Goal: Transaction & Acquisition: Purchase product/service

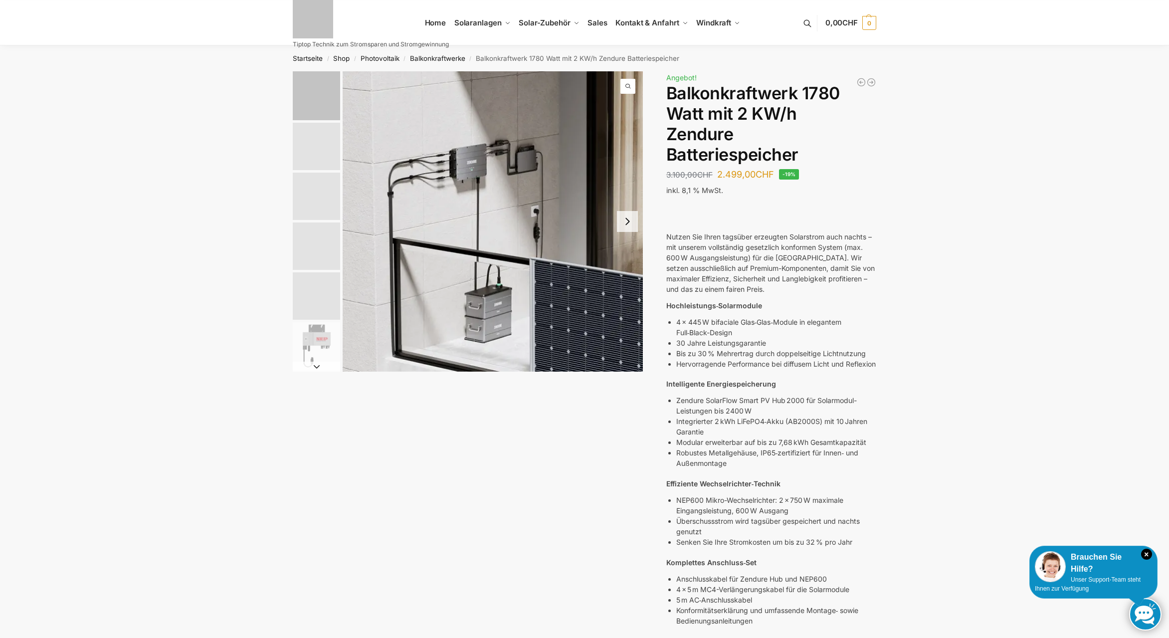
scroll to position [509, 0]
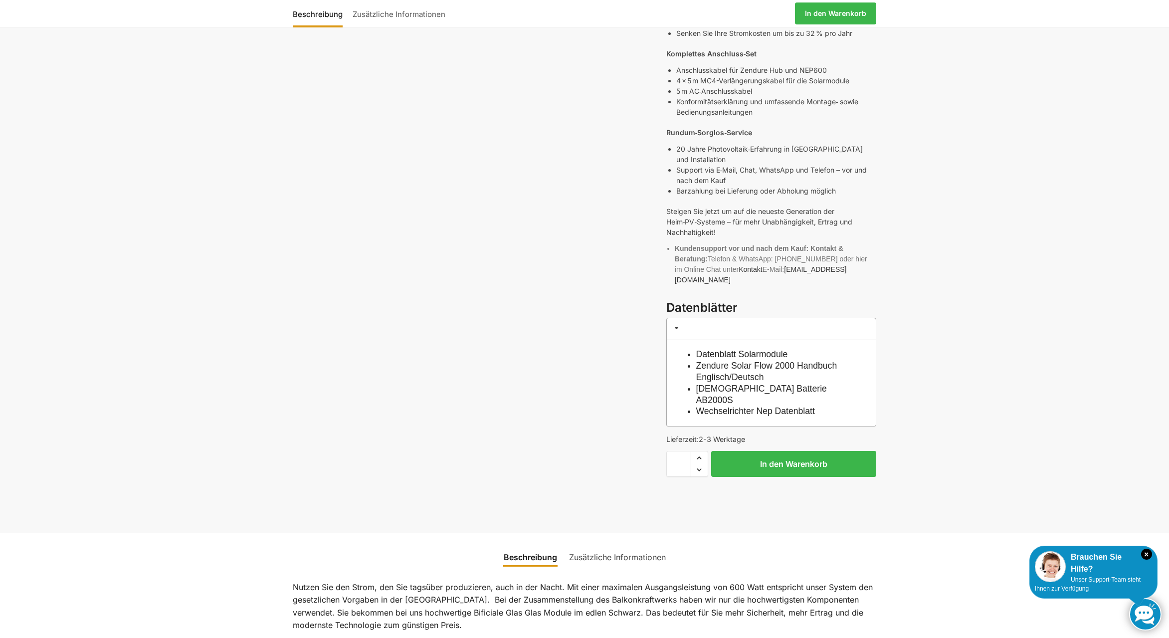
click at [789, 406] on link "Wechselrichter Nep Datenblatt" at bounding box center [755, 411] width 119 height 10
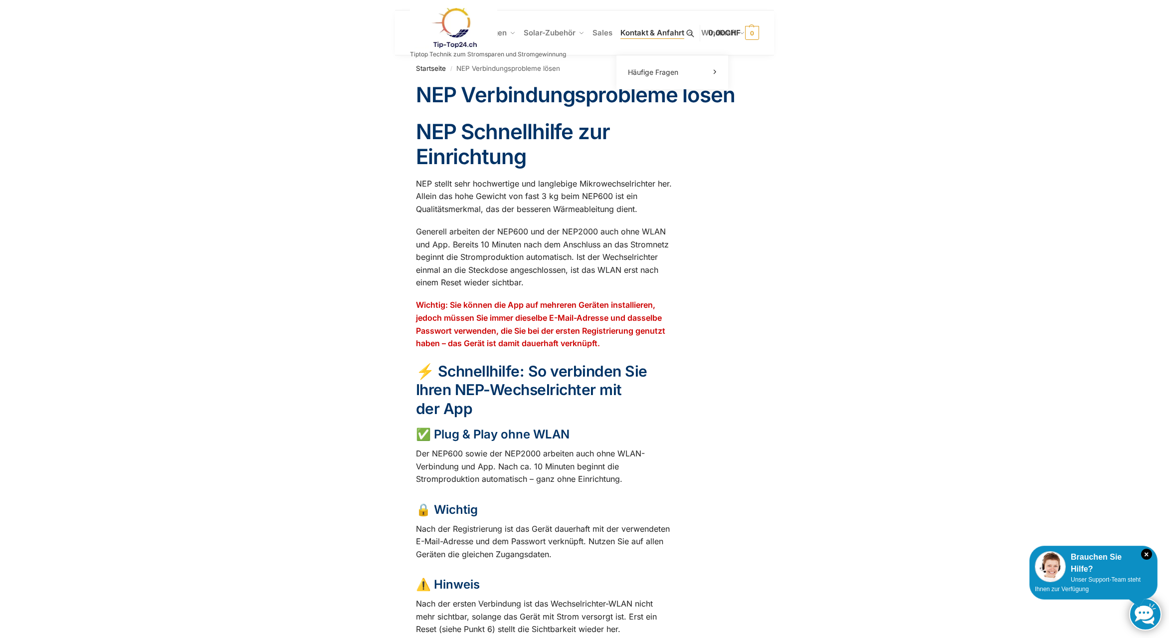
click at [651, 31] on span "Kontakt & Anfahrt" at bounding box center [651, 32] width 63 height 9
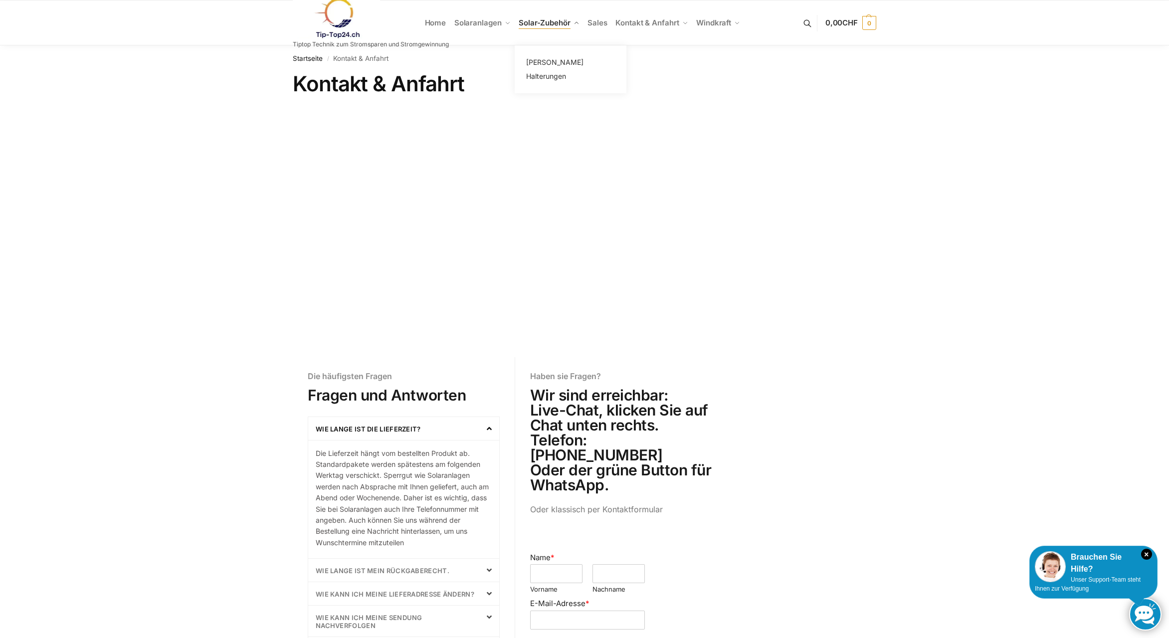
click at [551, 20] on span "Solar-Zubehör" at bounding box center [545, 22] width 52 height 9
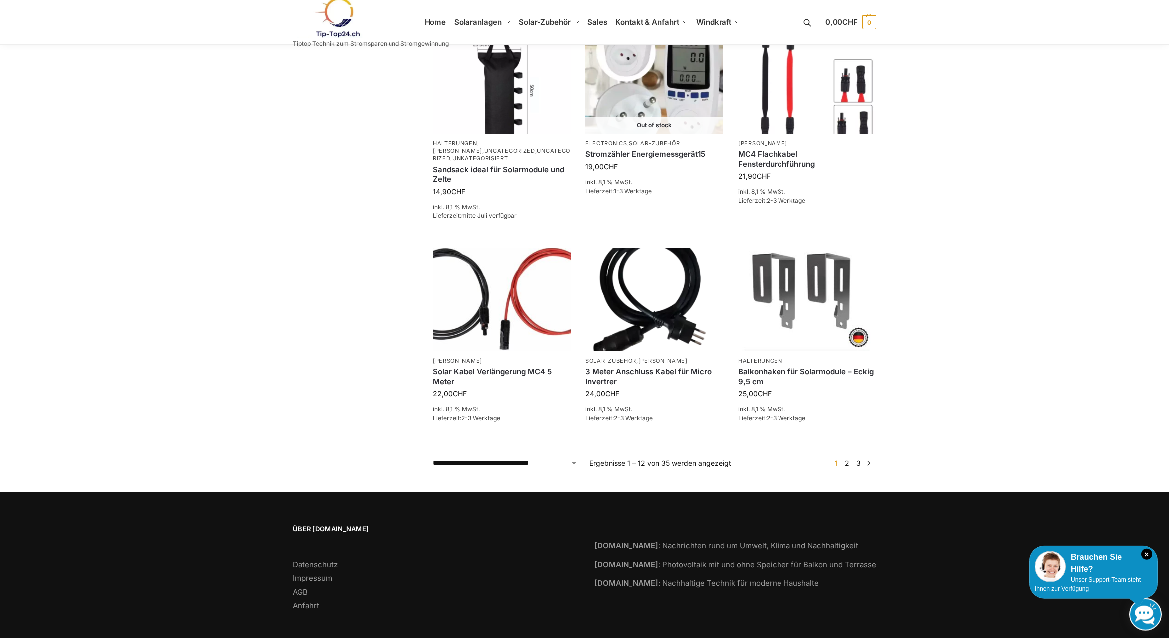
scroll to position [566, 0]
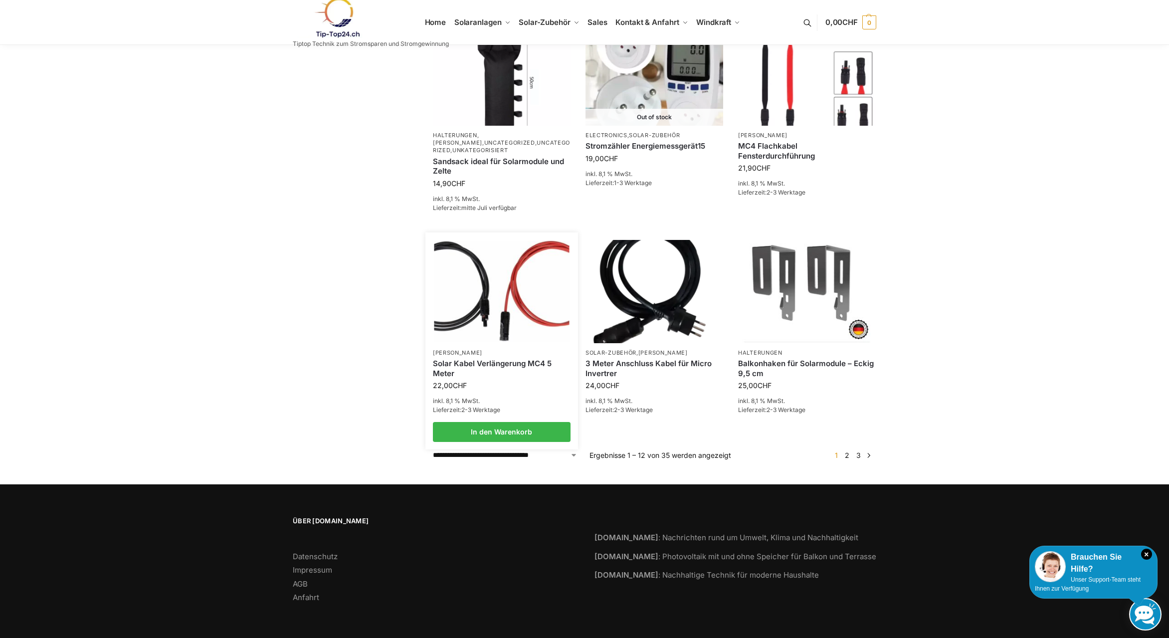
click at [526, 364] on link "Solar Kabel Verlängerung MC4 5 Meter" at bounding box center [502, 367] width 138 height 19
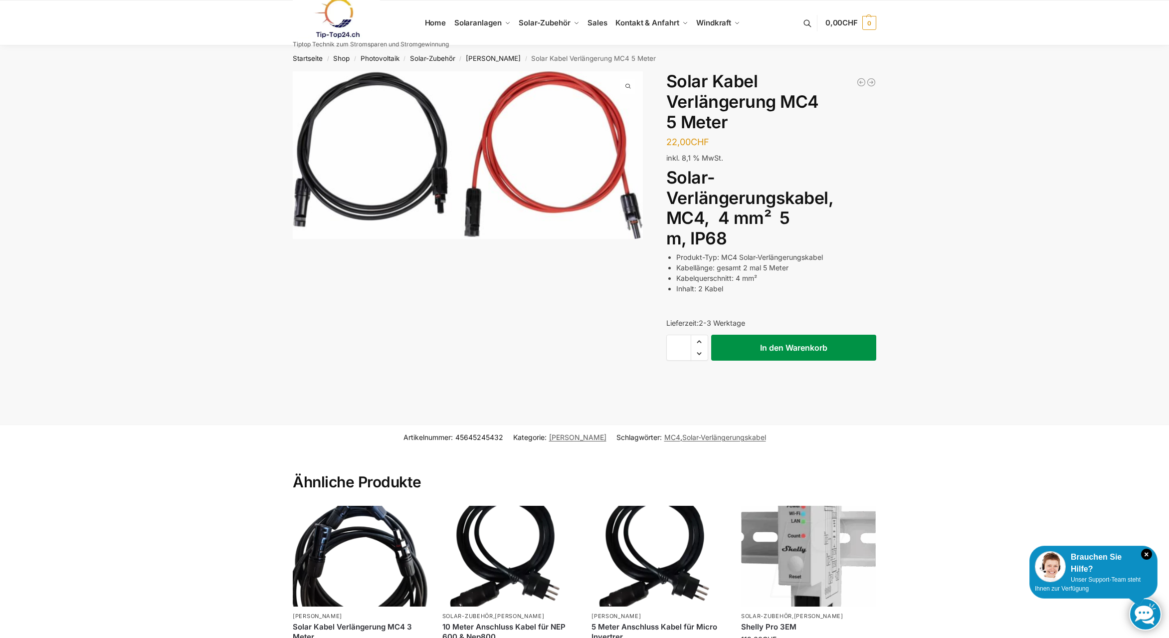
click at [790, 346] on button "In den Warenkorb" at bounding box center [793, 348] width 165 height 26
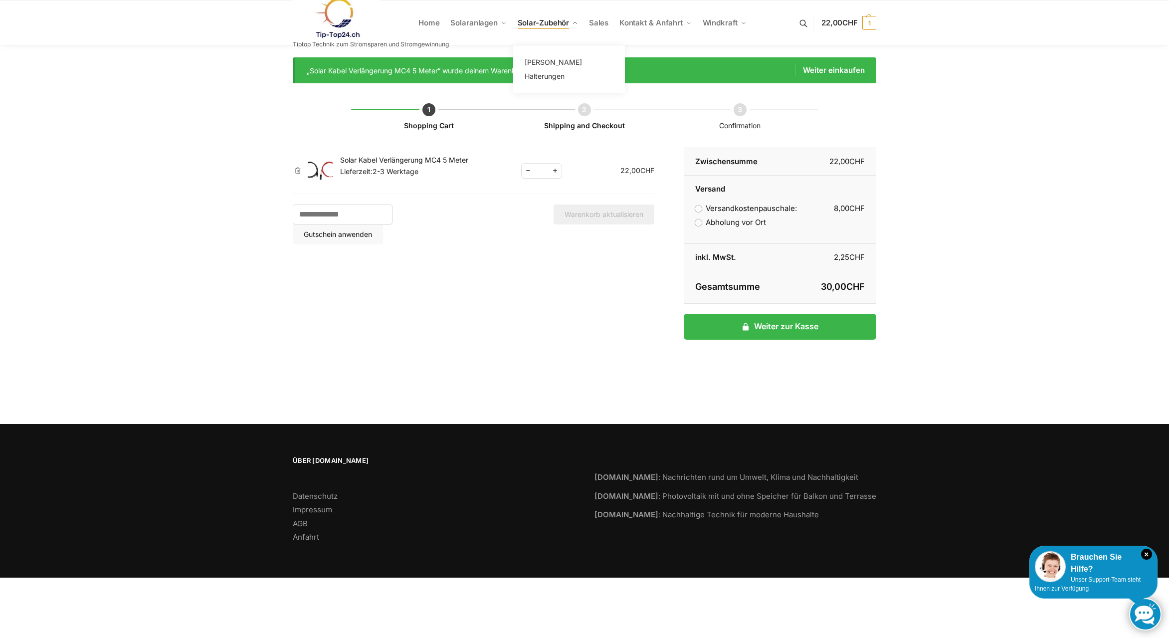
click at [544, 22] on span "Solar-Zubehör" at bounding box center [544, 22] width 52 height 9
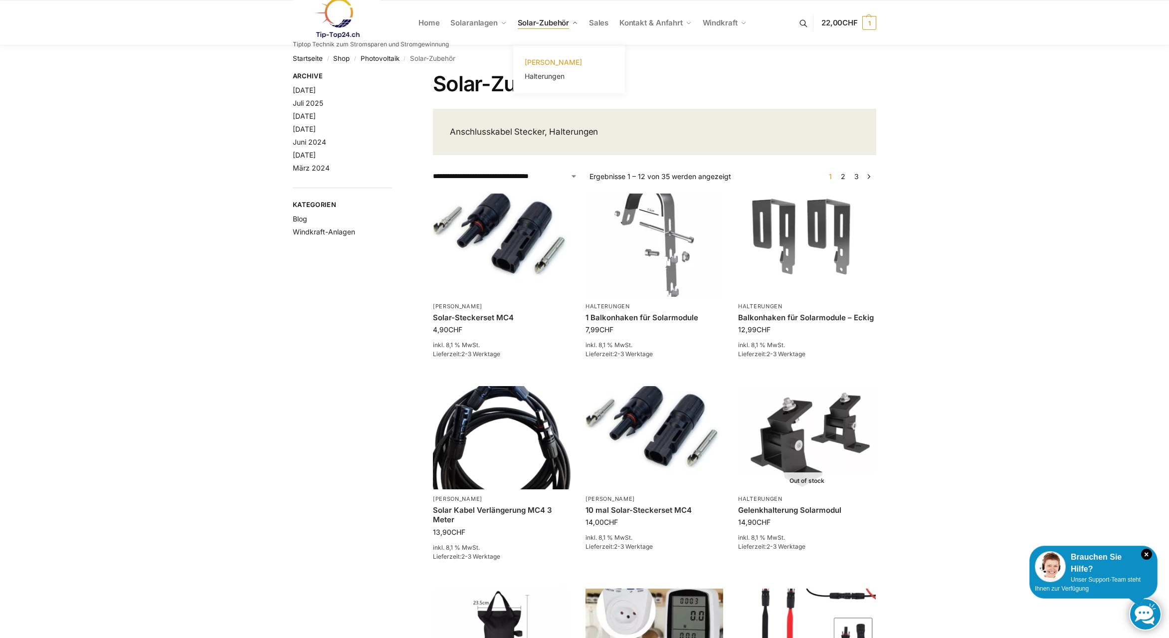
click at [543, 62] on span "[PERSON_NAME]" at bounding box center [552, 62] width 57 height 8
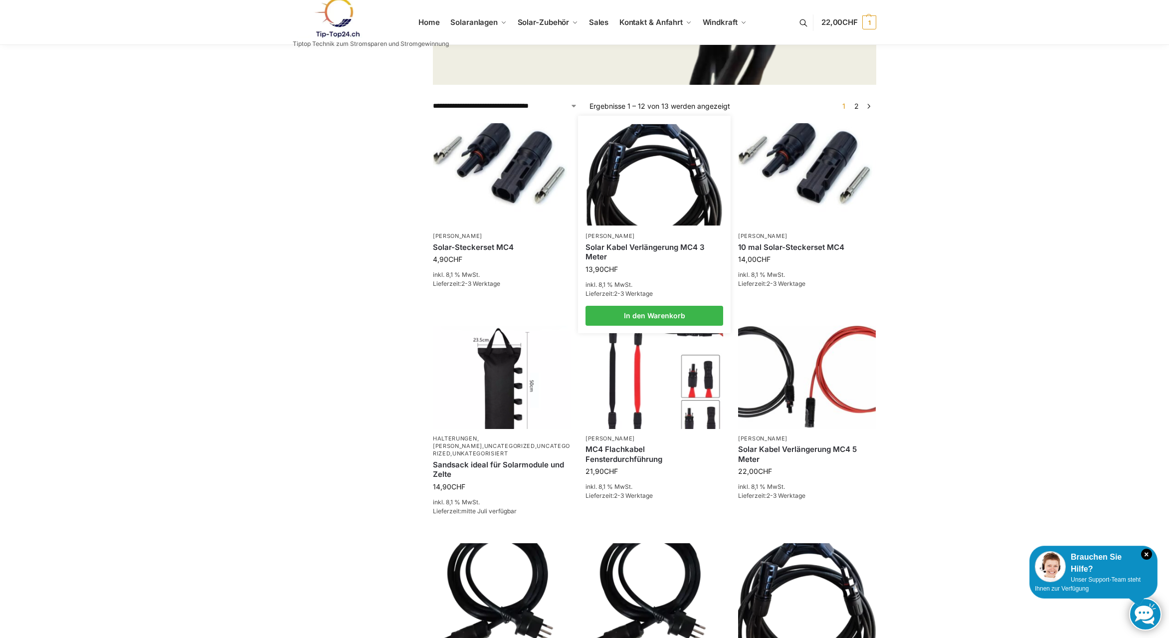
scroll to position [407, 0]
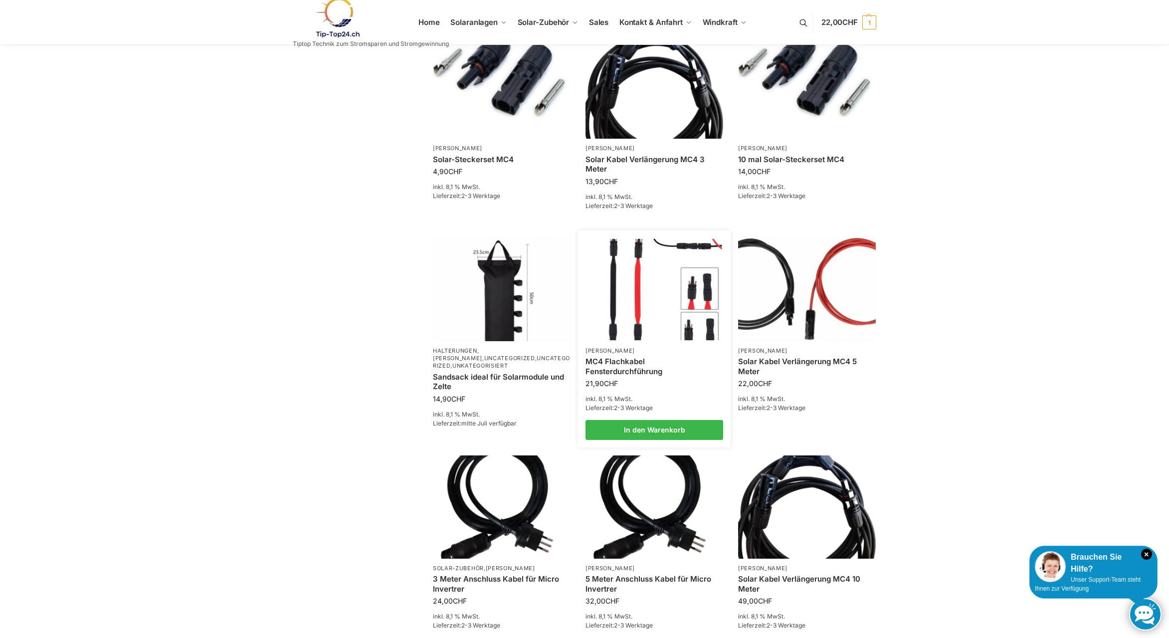
click at [685, 363] on link "MC4 Flachkabel Fensterdurchführung" at bounding box center [654, 365] width 138 height 19
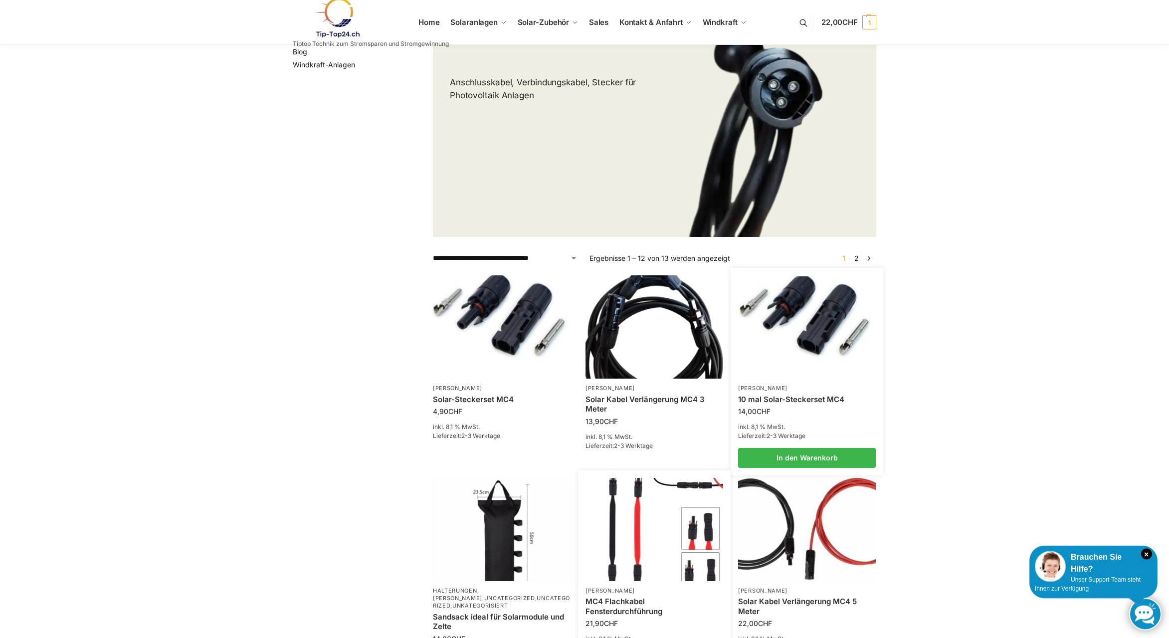
scroll to position [153, 0]
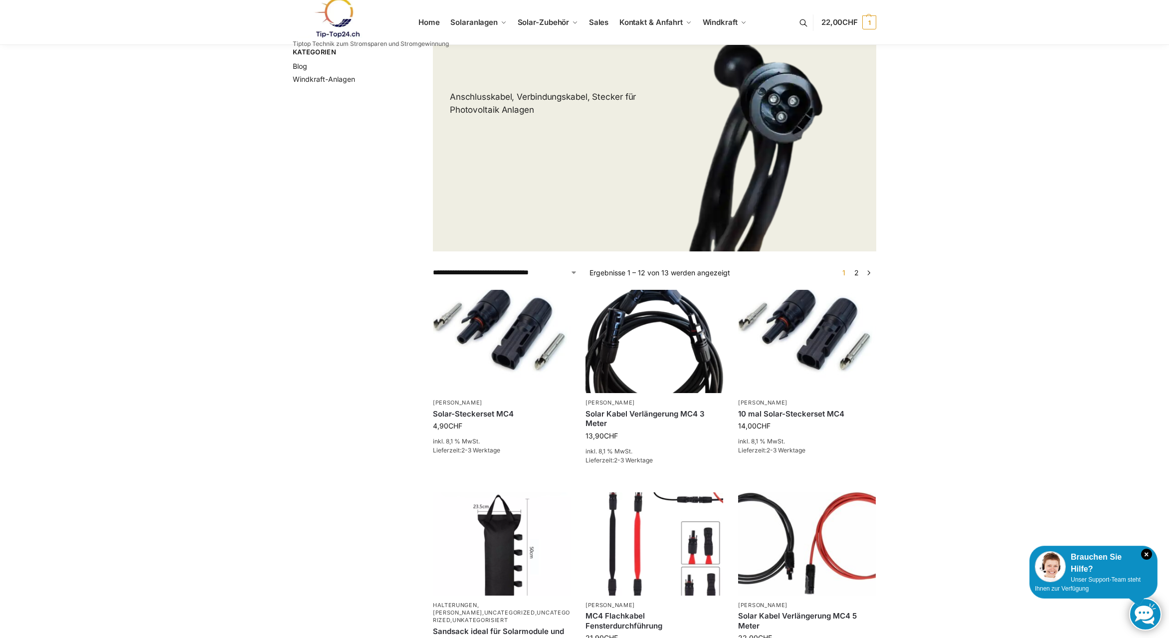
click at [868, 273] on link "→" at bounding box center [868, 272] width 7 height 10
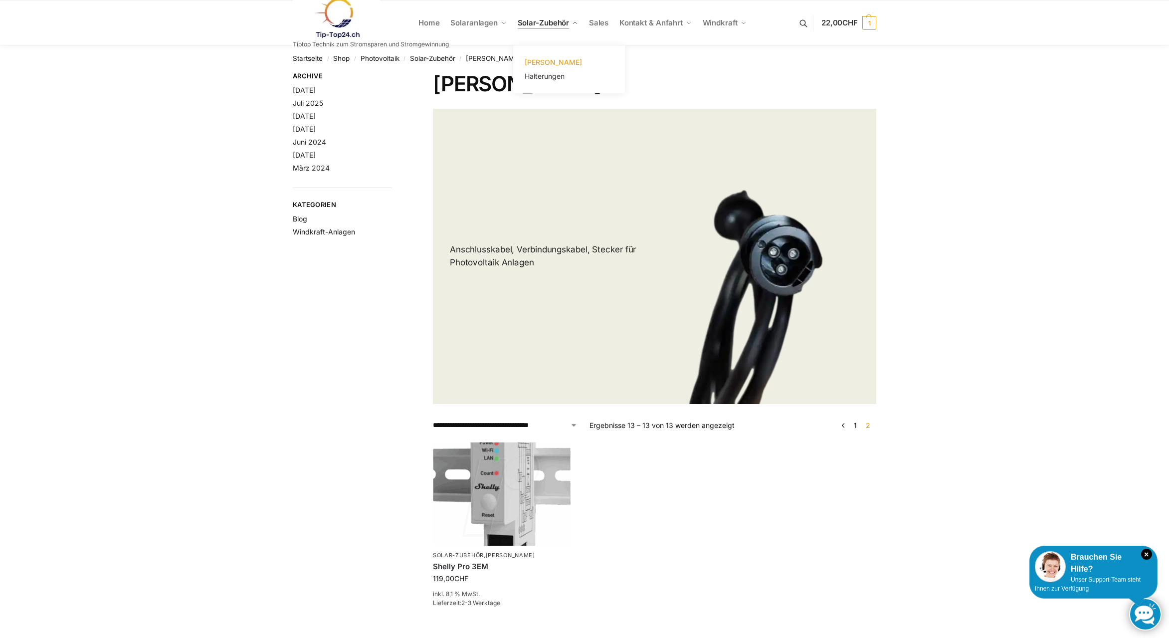
click at [537, 62] on span "[PERSON_NAME]" at bounding box center [552, 62] width 57 height 8
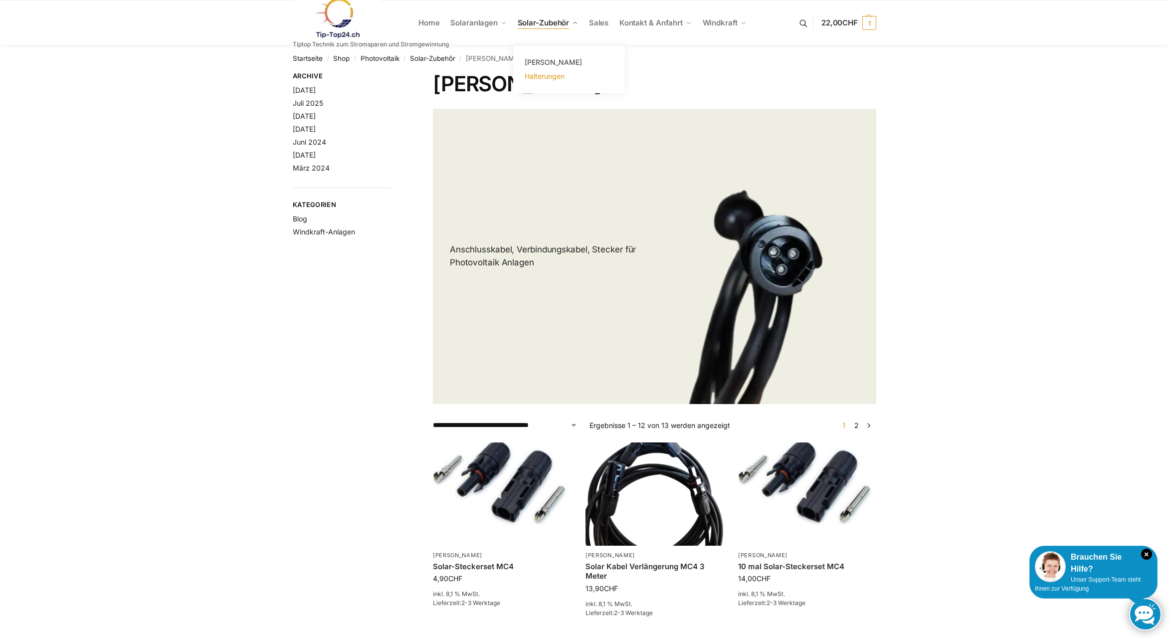
click at [538, 76] on span "Halterungen" at bounding box center [544, 76] width 40 height 8
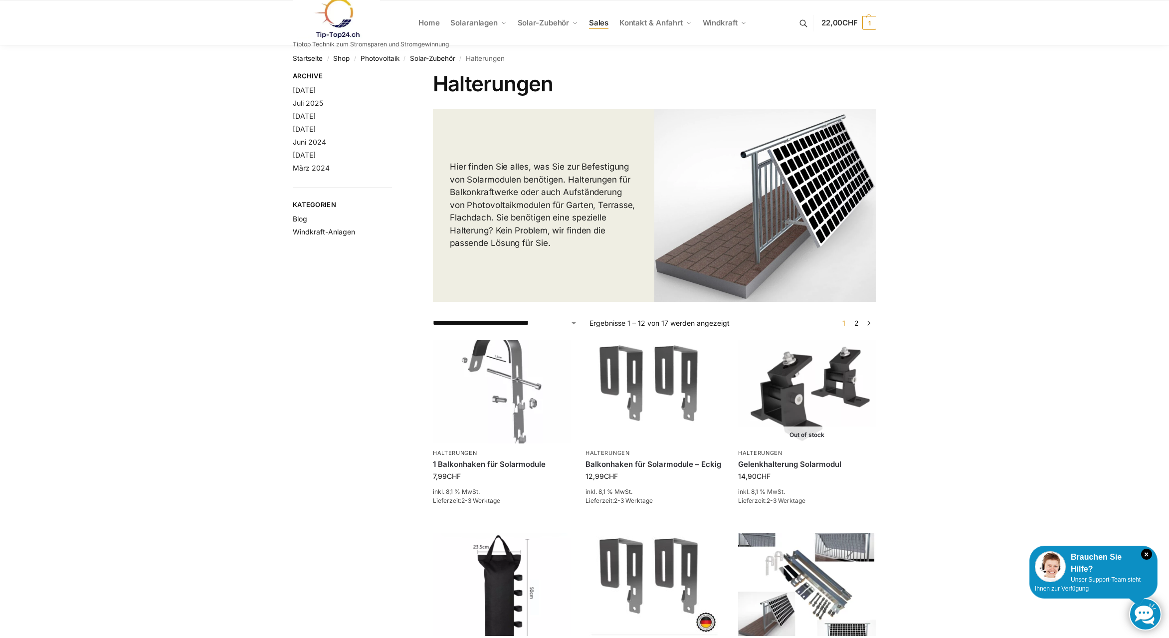
click at [600, 21] on span "Sales" at bounding box center [599, 22] width 20 height 9
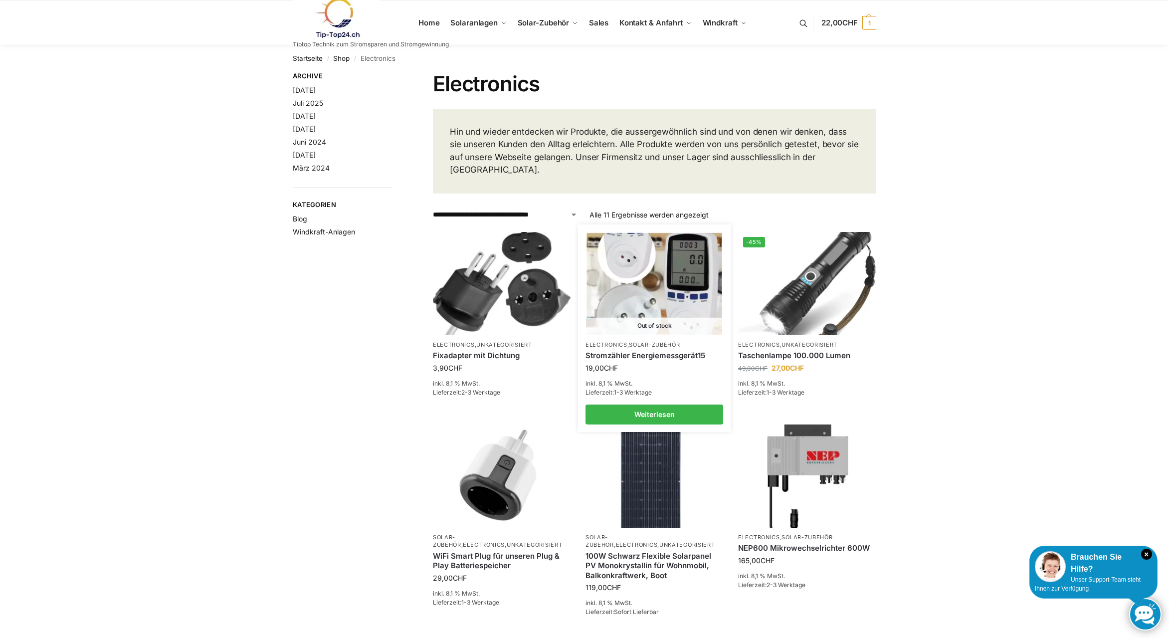
click at [648, 277] on img at bounding box center [653, 283] width 135 height 101
click at [545, 22] on span "Solar-Zubehör" at bounding box center [544, 22] width 52 height 9
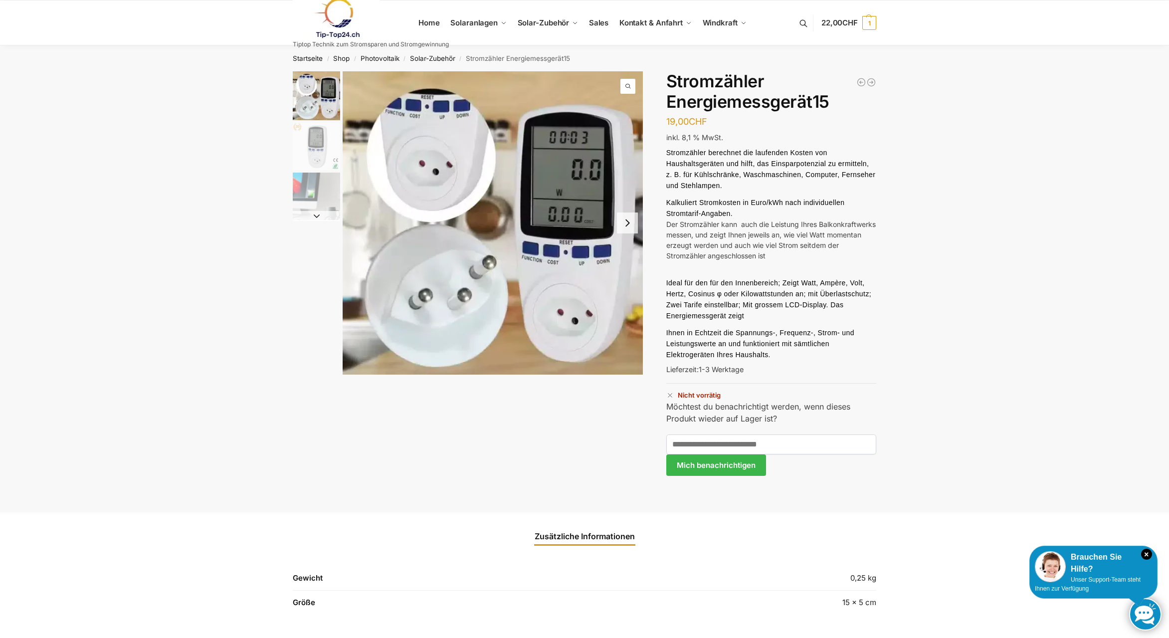
click at [626, 226] on button "Next slide" at bounding box center [627, 222] width 21 height 21
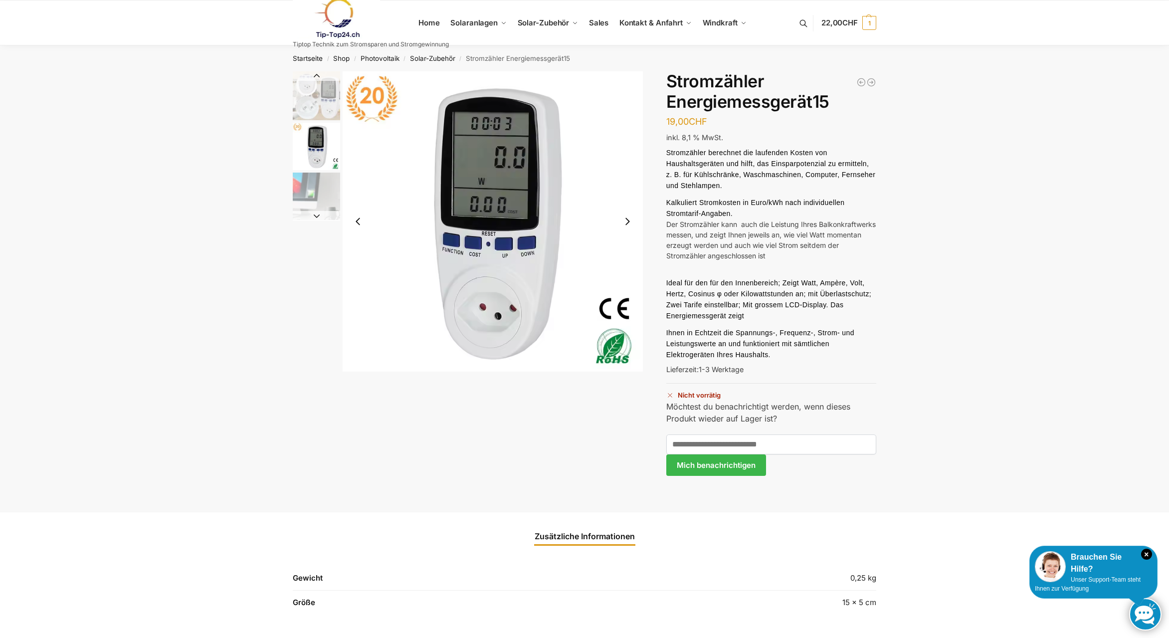
click at [627, 219] on button "Next slide" at bounding box center [627, 221] width 21 height 21
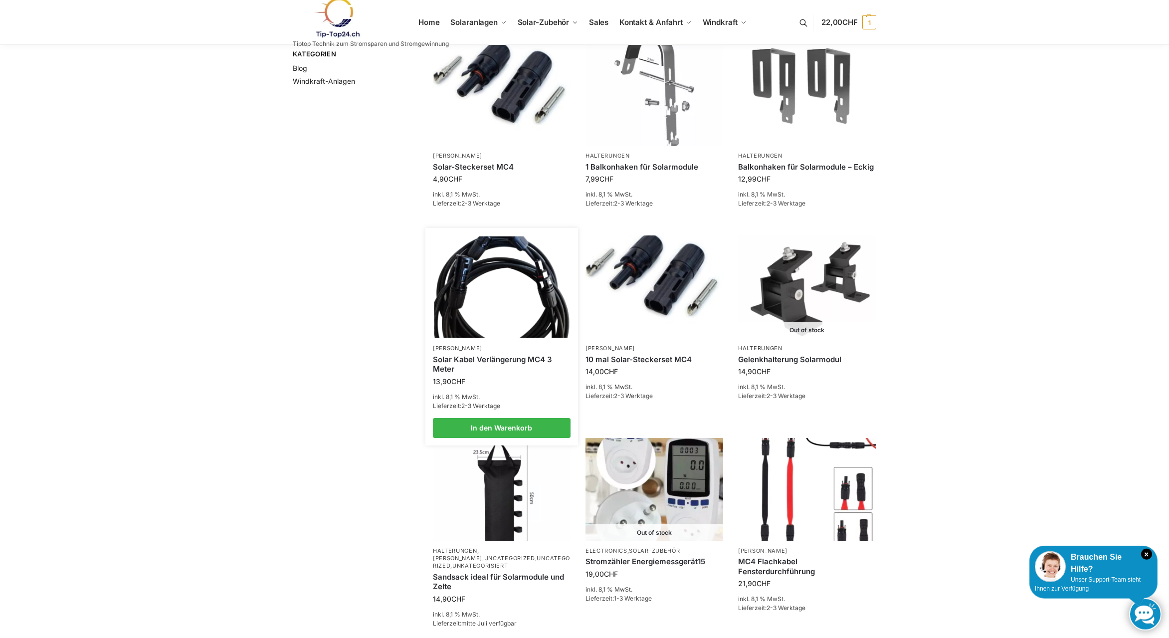
scroll to position [153, 0]
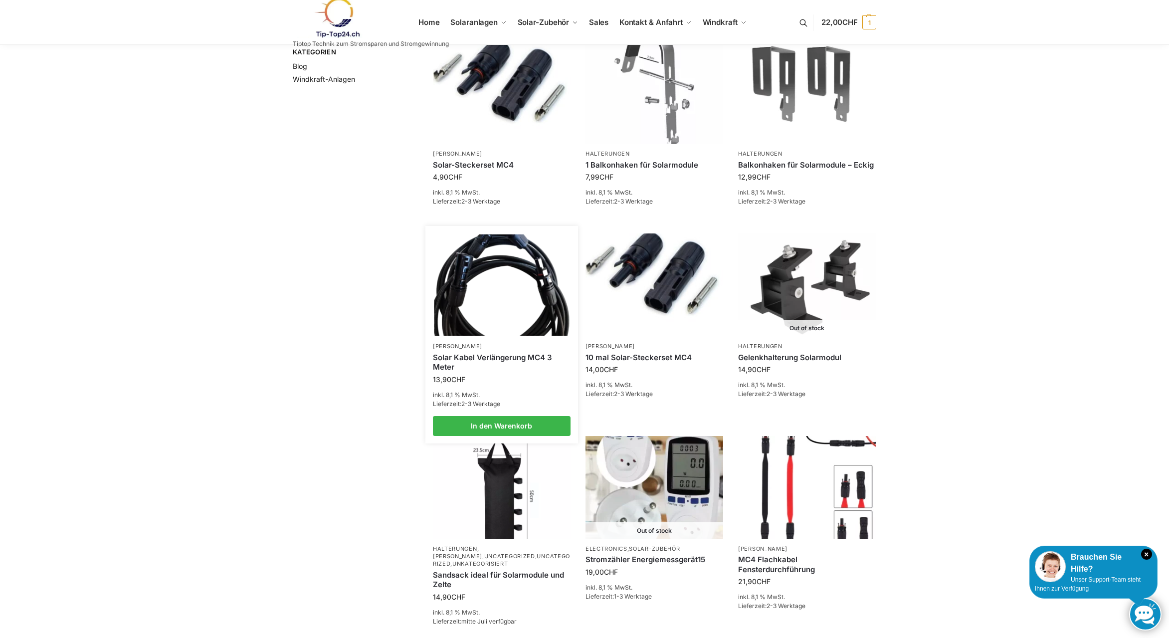
click at [500, 302] on img at bounding box center [501, 284] width 135 height 101
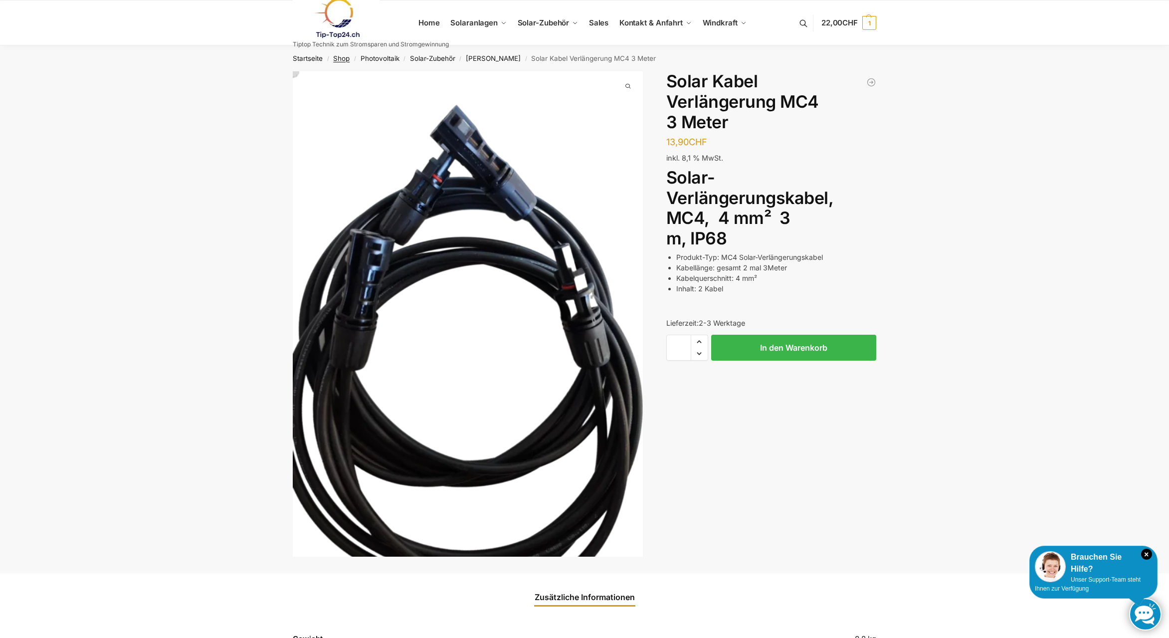
click at [340, 57] on link "Shop" at bounding box center [341, 58] width 16 height 8
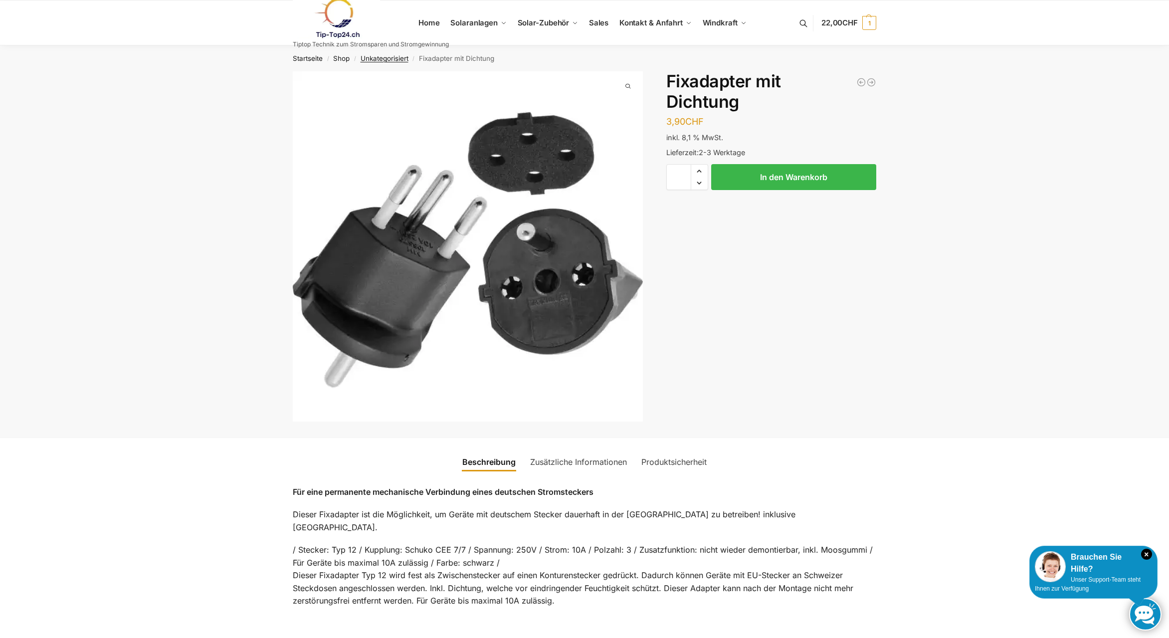
click at [377, 58] on link "Unkategorisiert" at bounding box center [384, 58] width 48 height 8
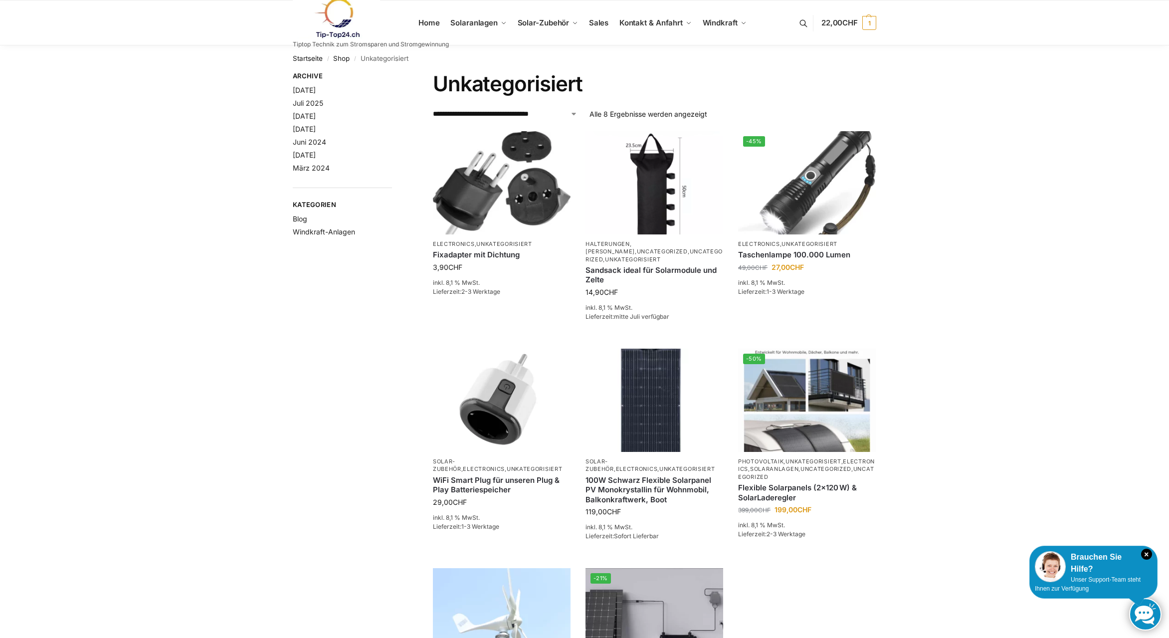
click at [377, 58] on nav "Startseite / Shop / Unkategorisiert" at bounding box center [584, 58] width 583 height 26
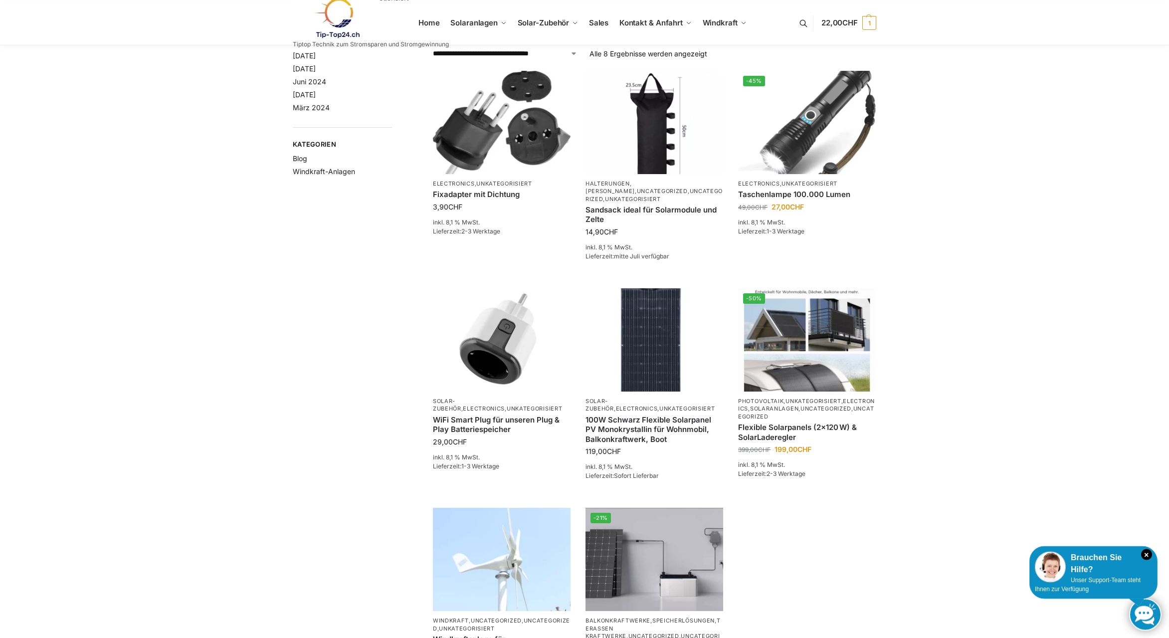
scroll to position [203, 0]
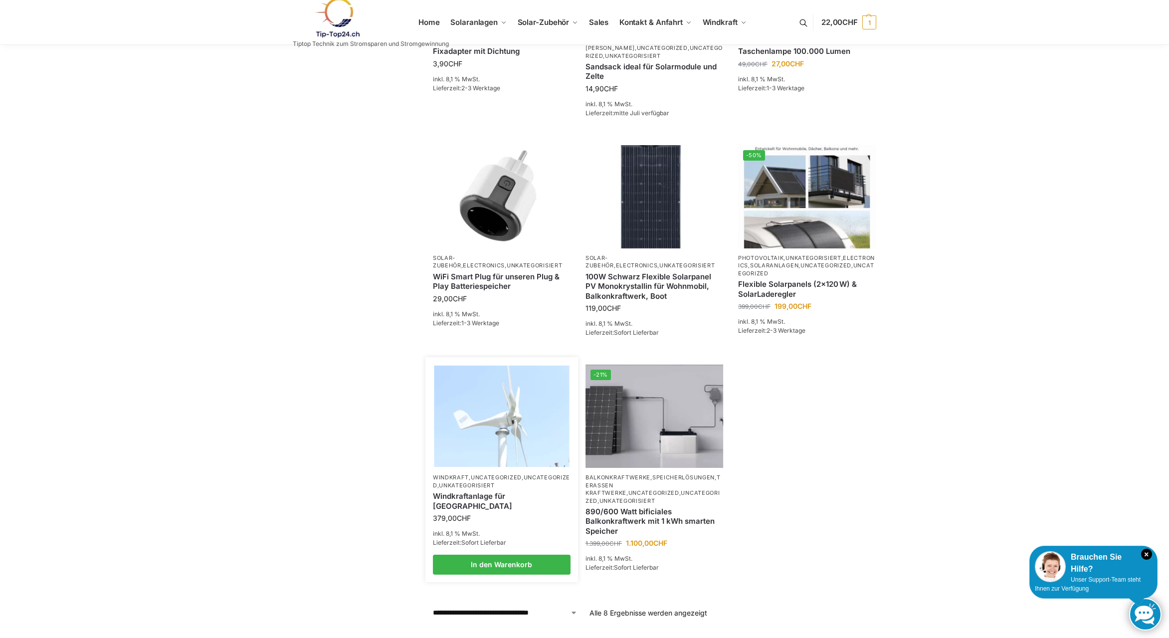
click at [495, 487] on link "Unkategorisiert" at bounding box center [467, 485] width 56 height 7
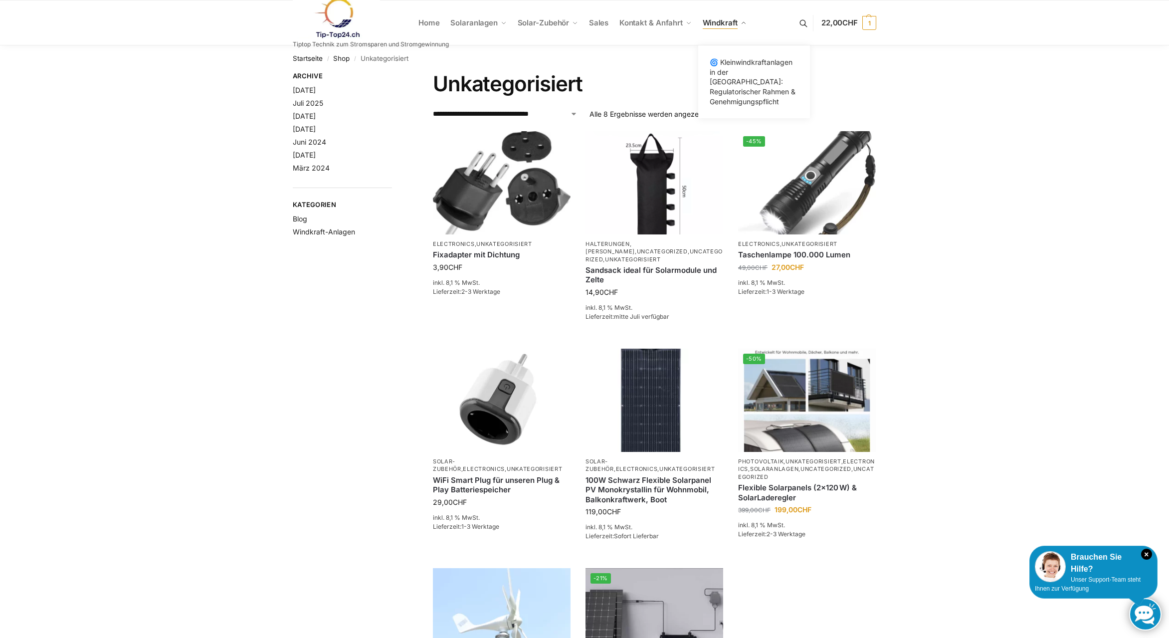
click at [718, 26] on span "Windkraft" at bounding box center [719, 22] width 35 height 9
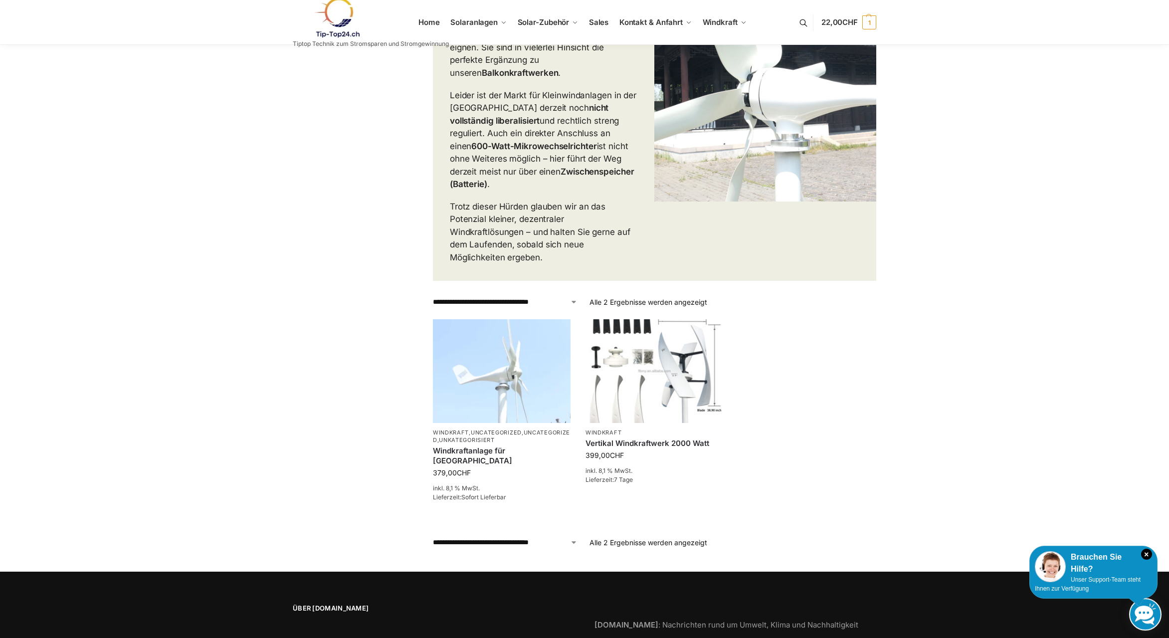
scroll to position [254, 0]
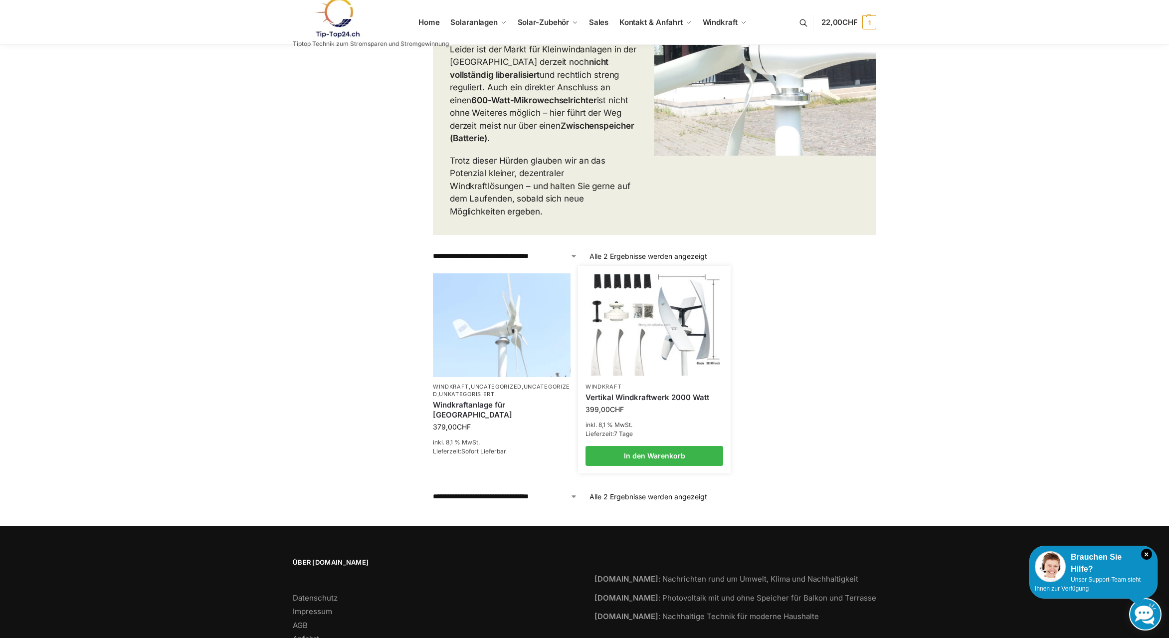
click at [651, 321] on img at bounding box center [653, 324] width 135 height 101
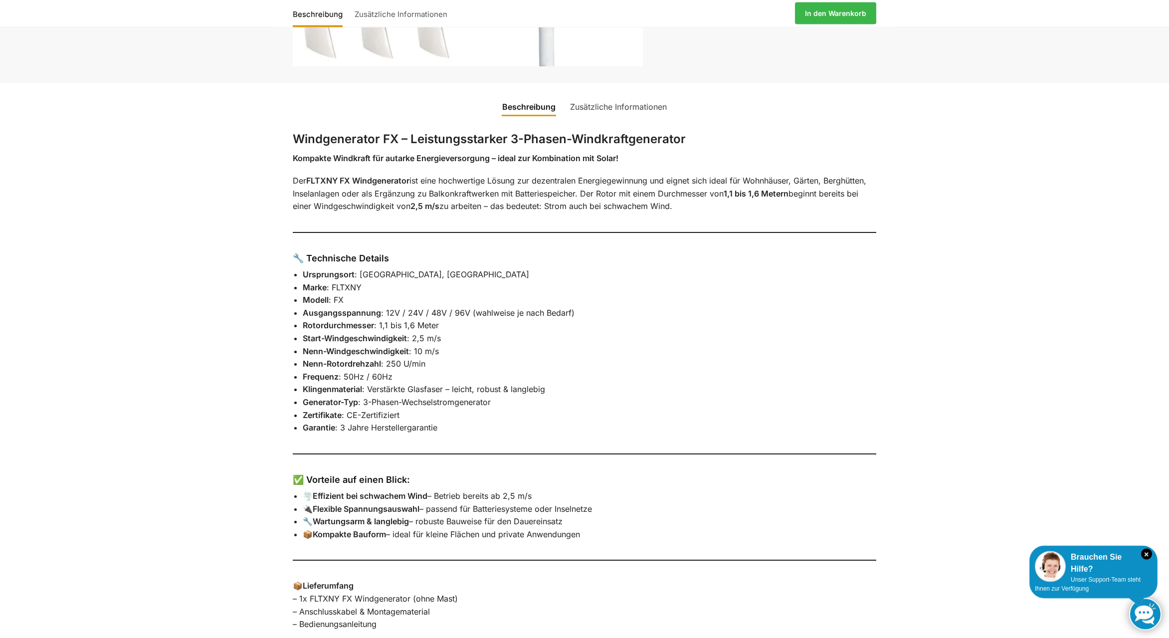
scroll to position [153, 0]
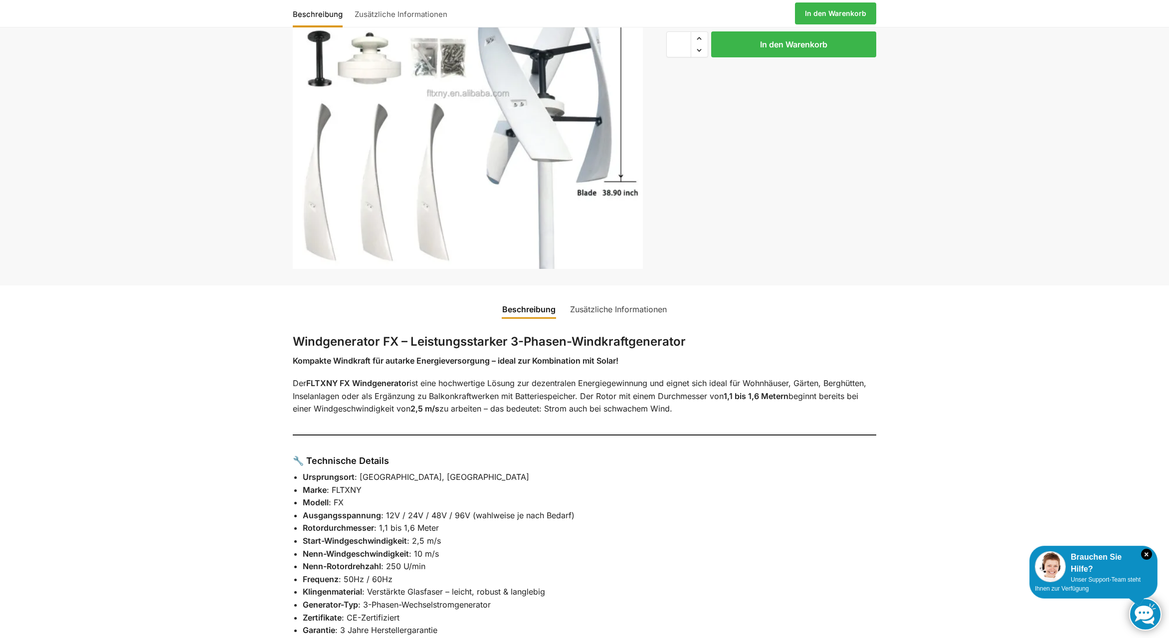
click at [625, 310] on link "Zusätzliche Informationen" at bounding box center [618, 309] width 109 height 24
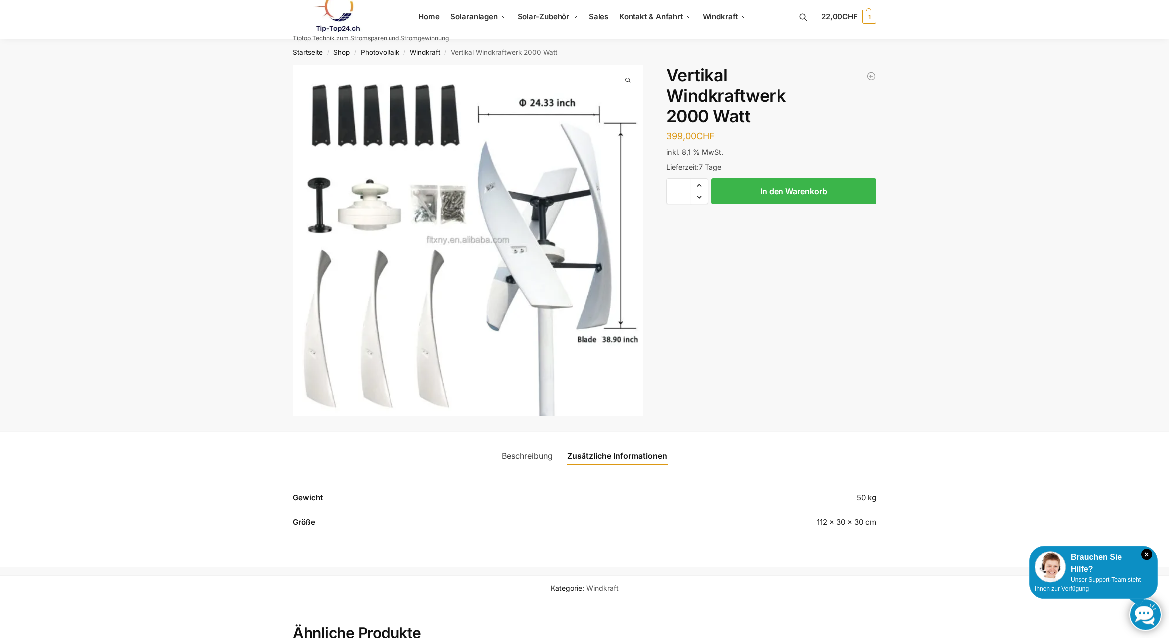
scroll to position [0, 0]
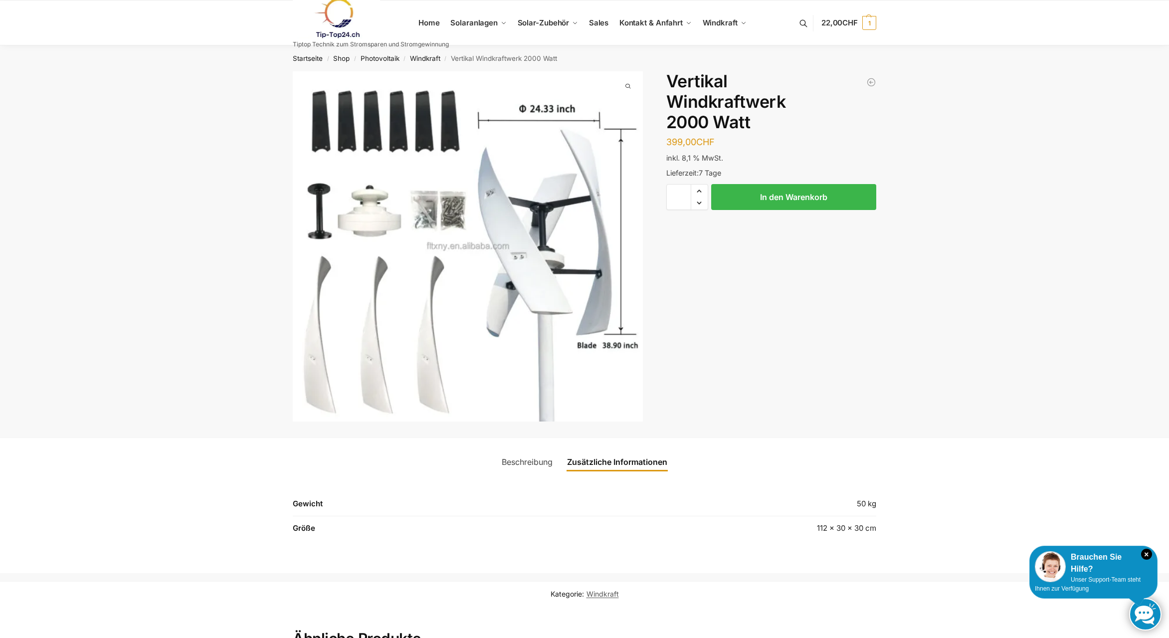
click at [427, 22] on link at bounding box center [371, 18] width 156 height 40
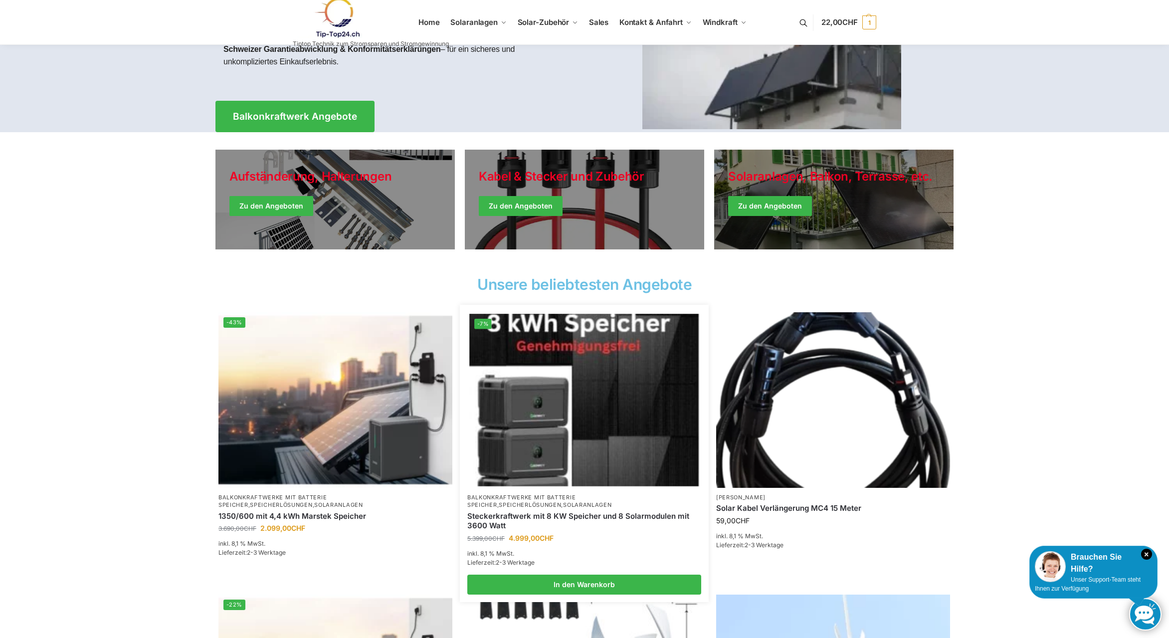
scroll to position [153, 0]
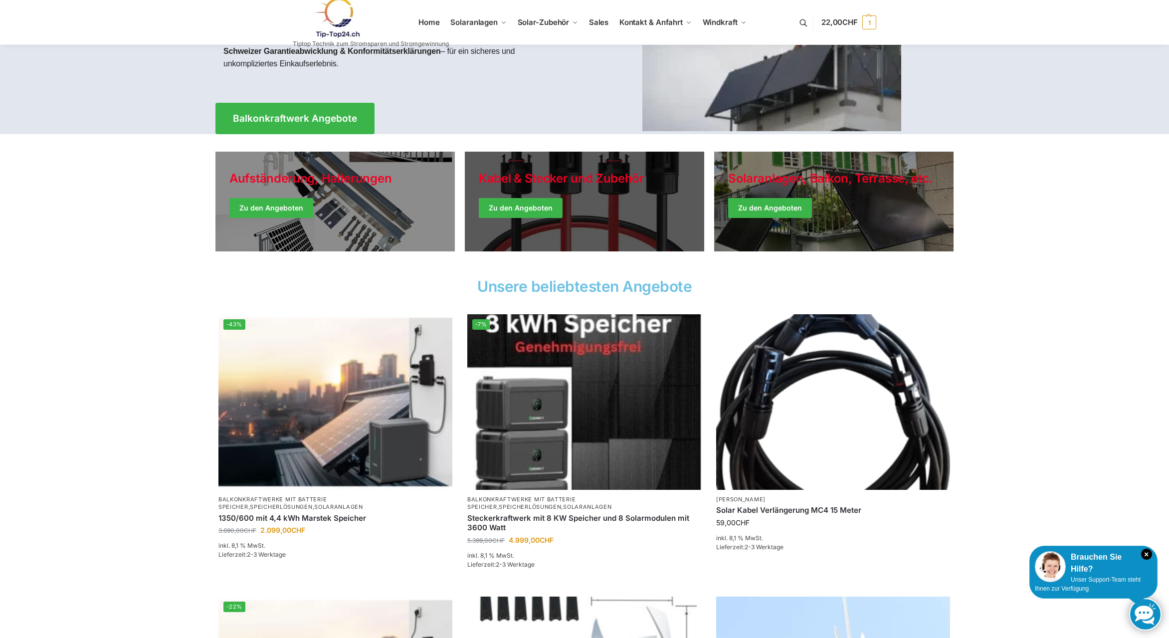
click at [607, 231] on link "Holiday Style" at bounding box center [584, 202] width 239 height 100
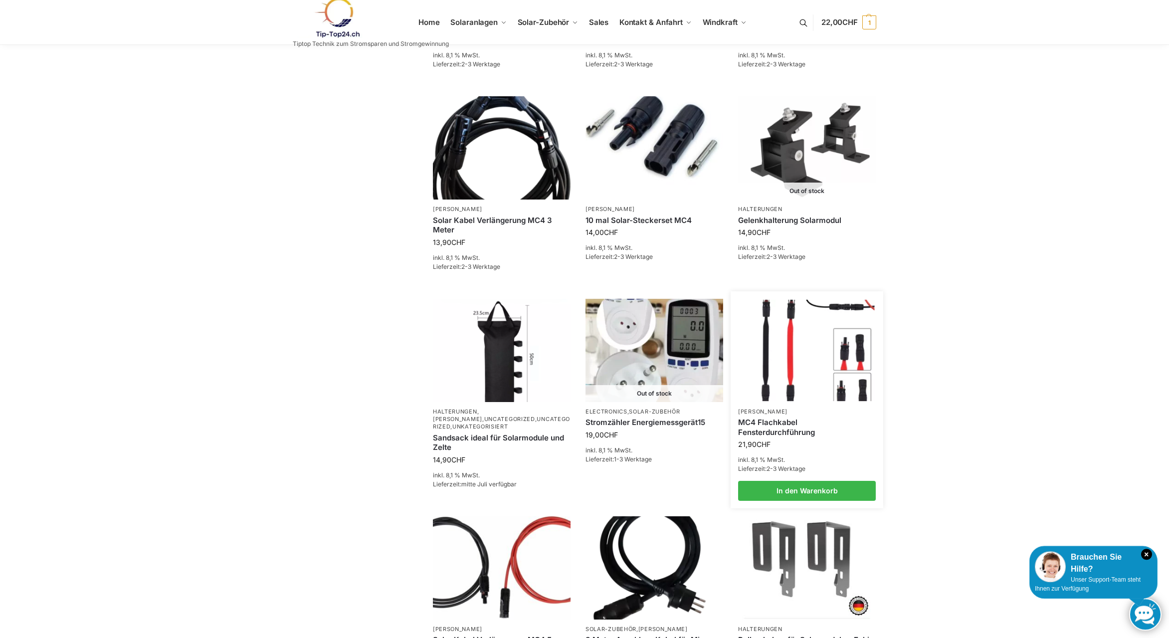
scroll to position [407, 0]
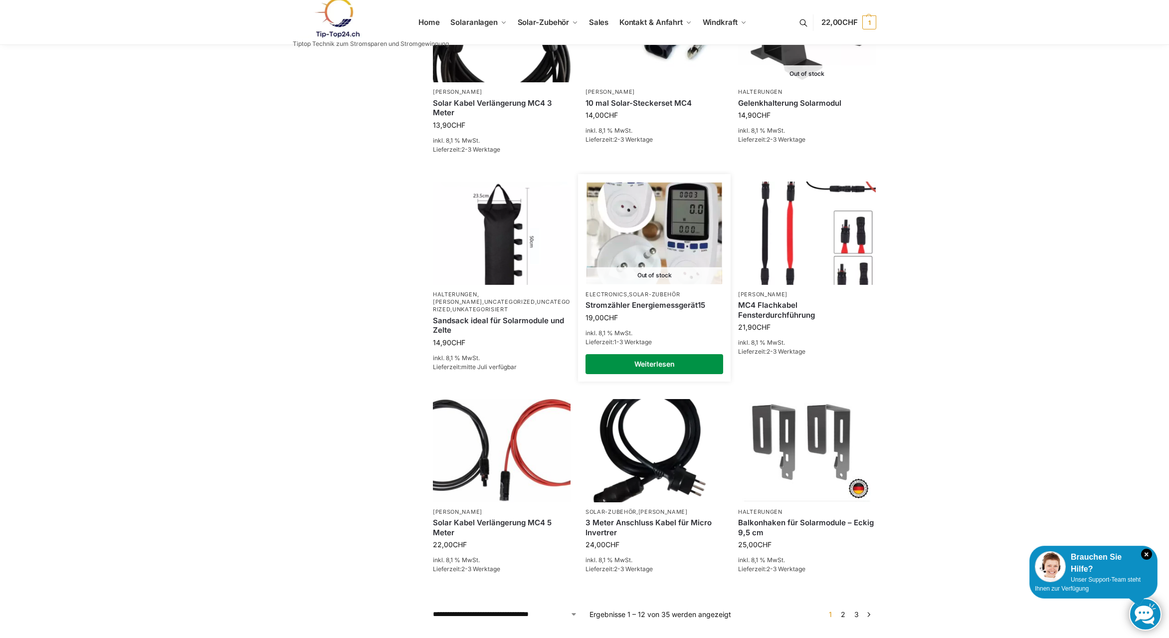
click at [648, 359] on link "Weiterlesen" at bounding box center [654, 364] width 138 height 20
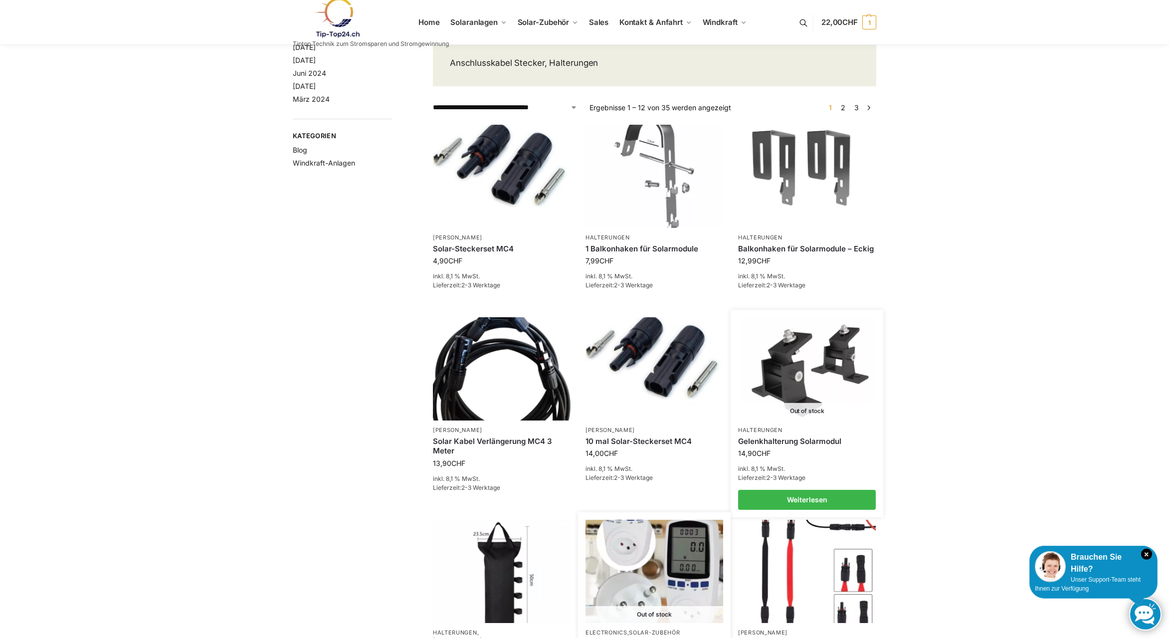
scroll to position [51, 0]
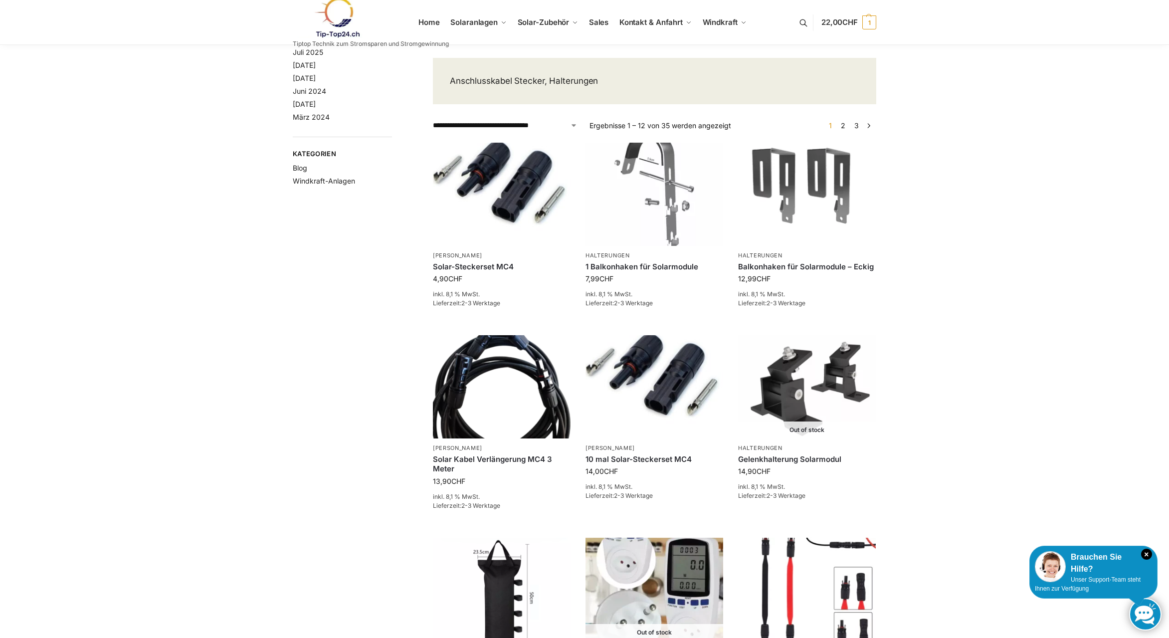
click at [841, 126] on link "2" at bounding box center [842, 125] width 9 height 8
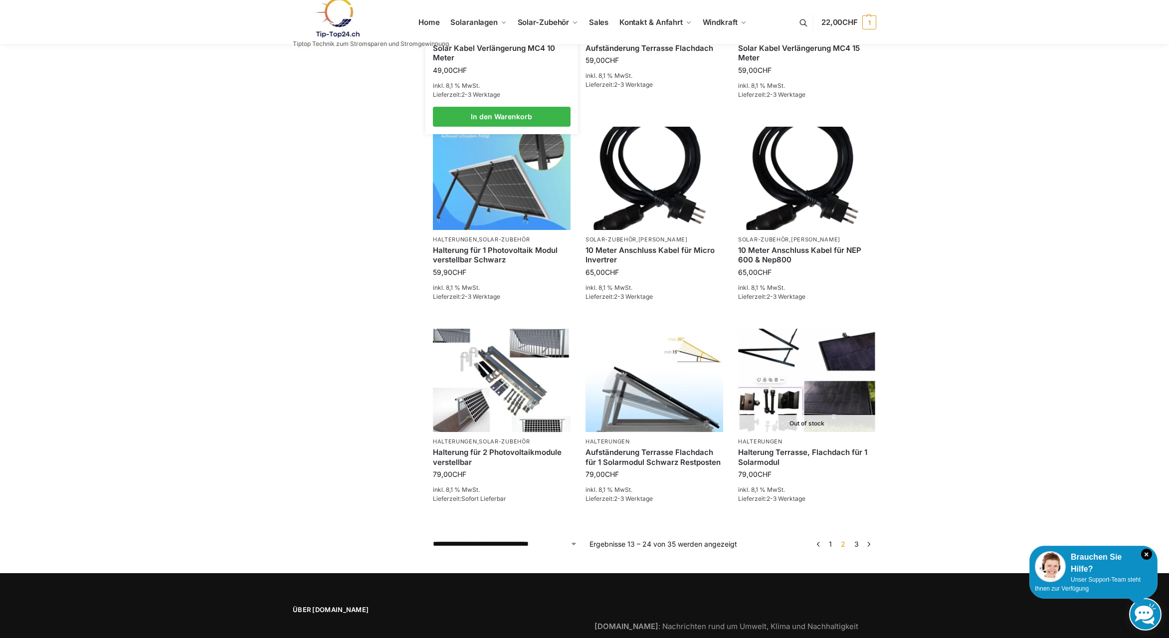
scroll to position [509, 0]
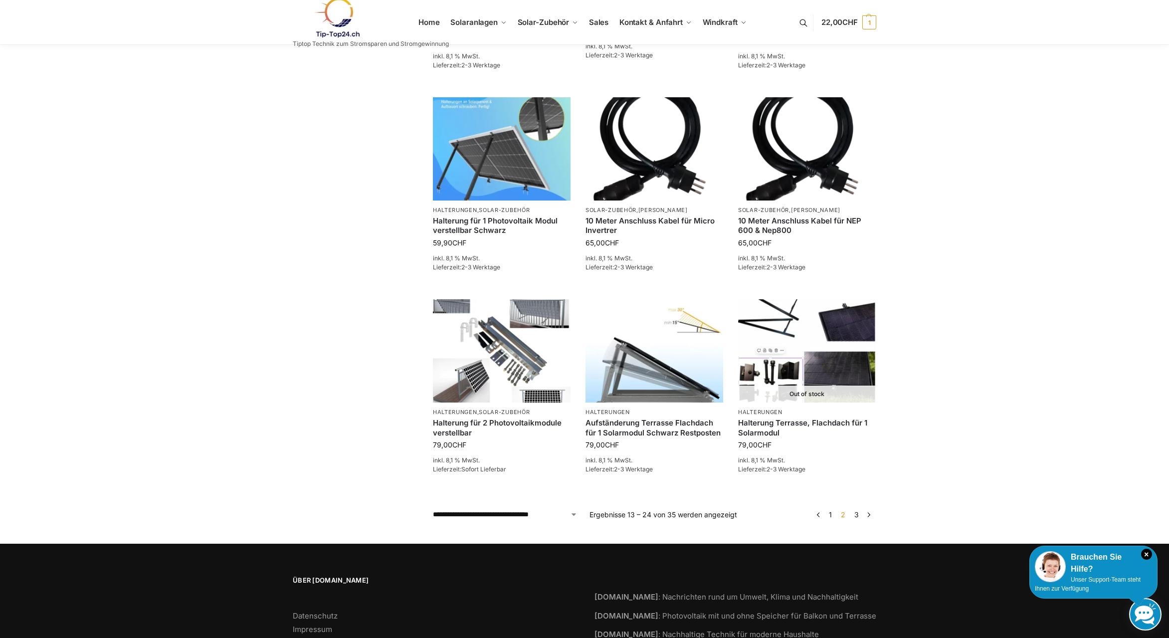
click at [859, 516] on link "3" at bounding box center [856, 514] width 9 height 8
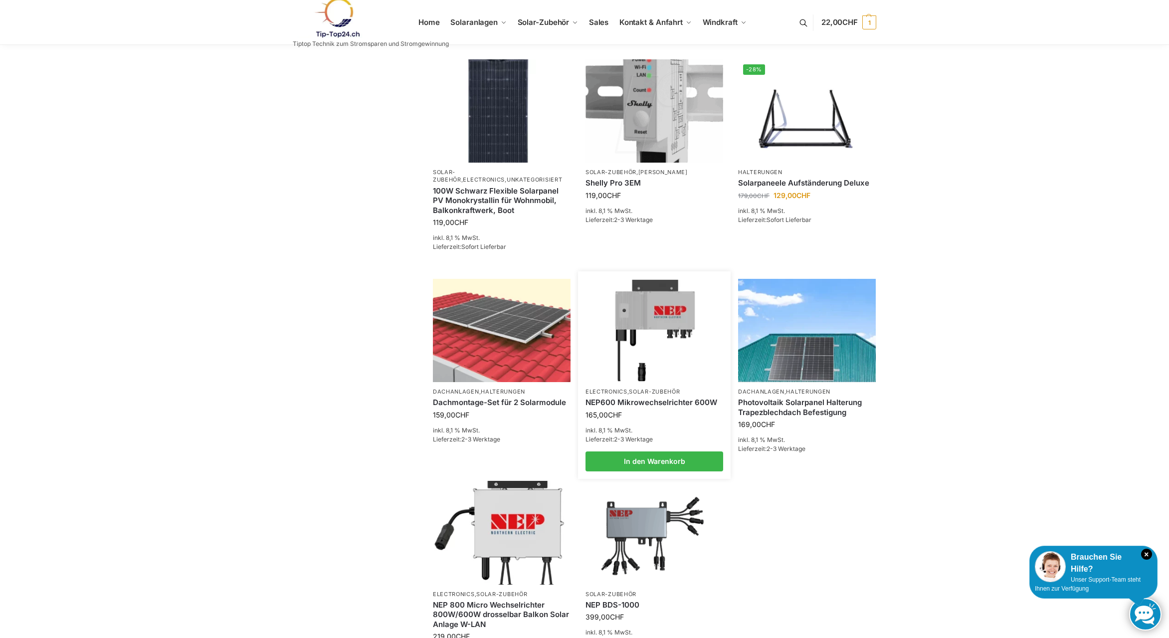
scroll to position [153, 0]
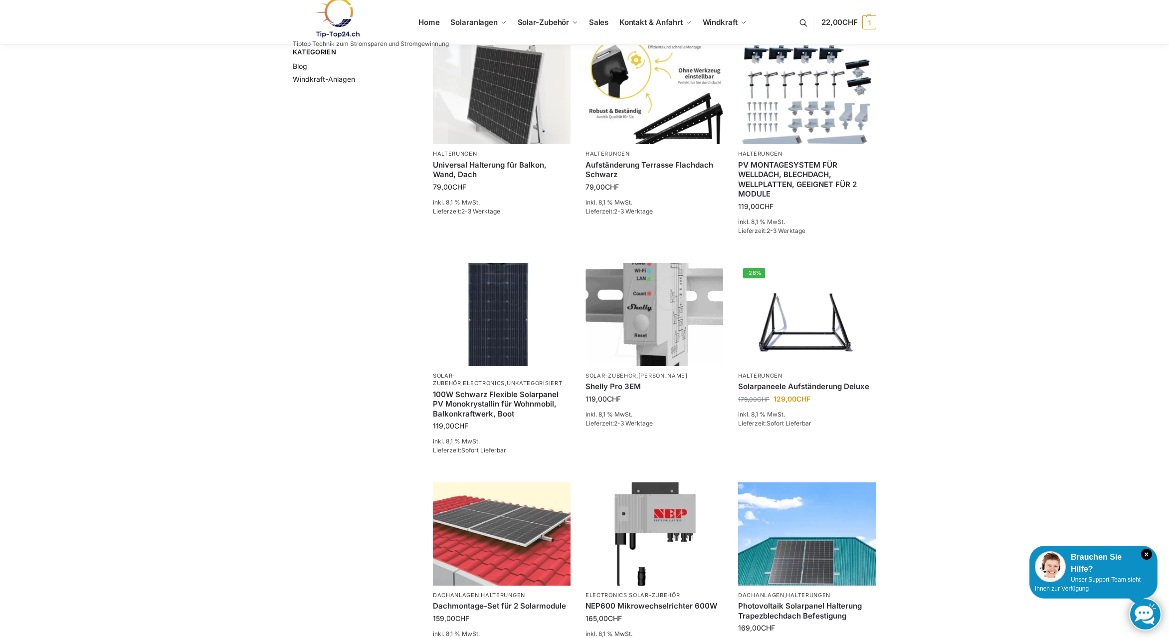
click at [432, 24] on link at bounding box center [371, 18] width 156 height 40
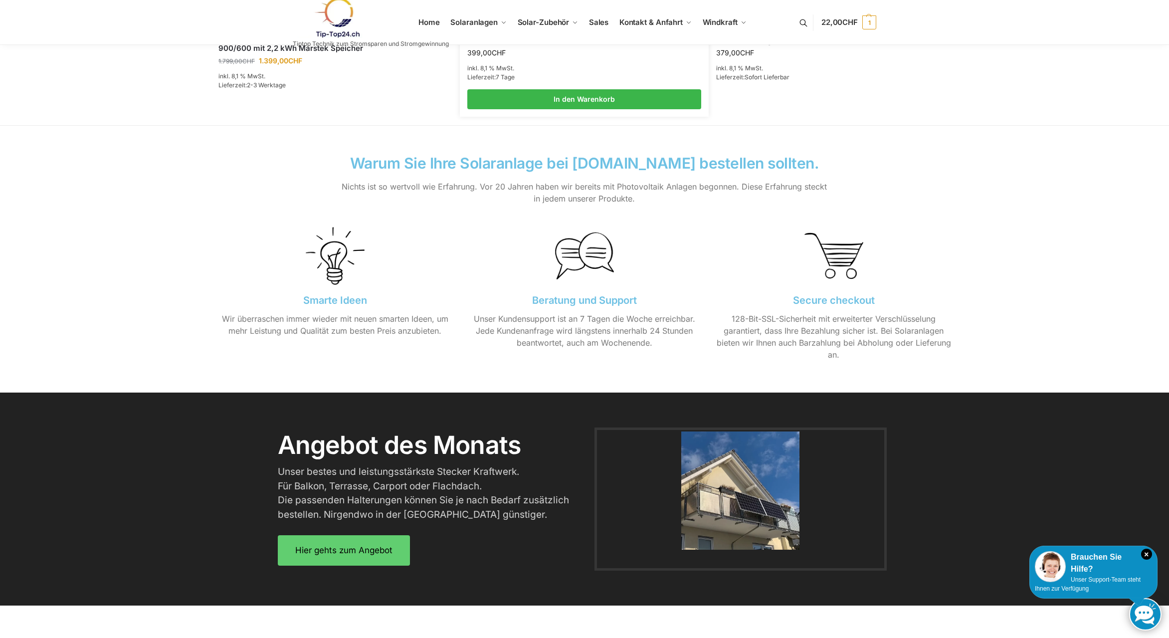
scroll to position [915, 0]
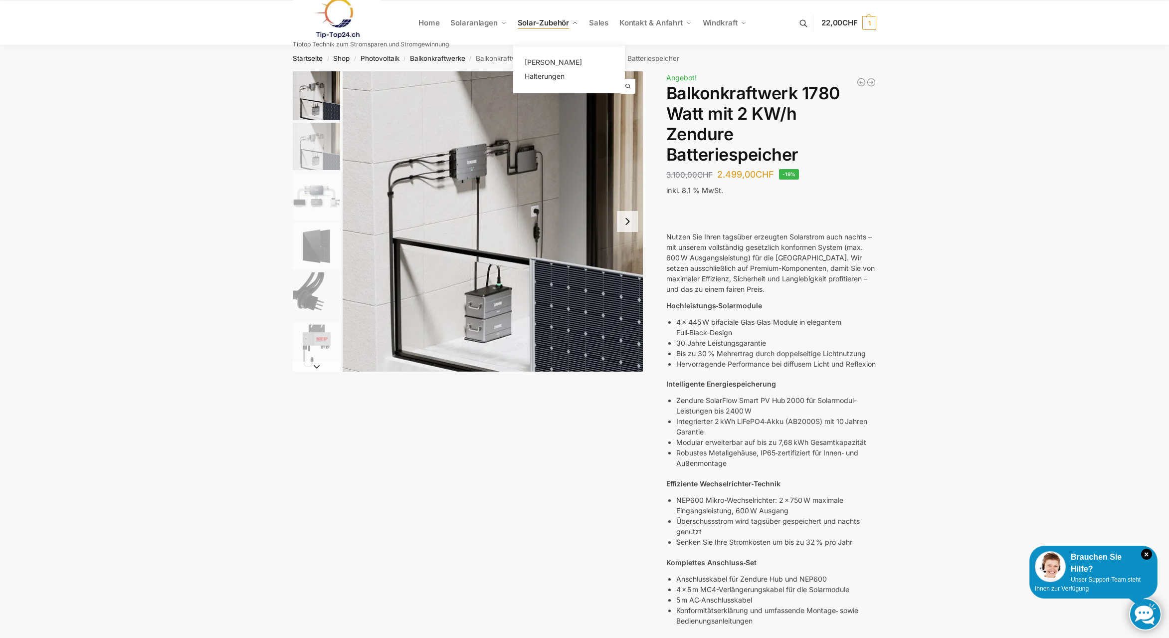
click at [545, 24] on span "Solar-Zubehör" at bounding box center [544, 22] width 52 height 9
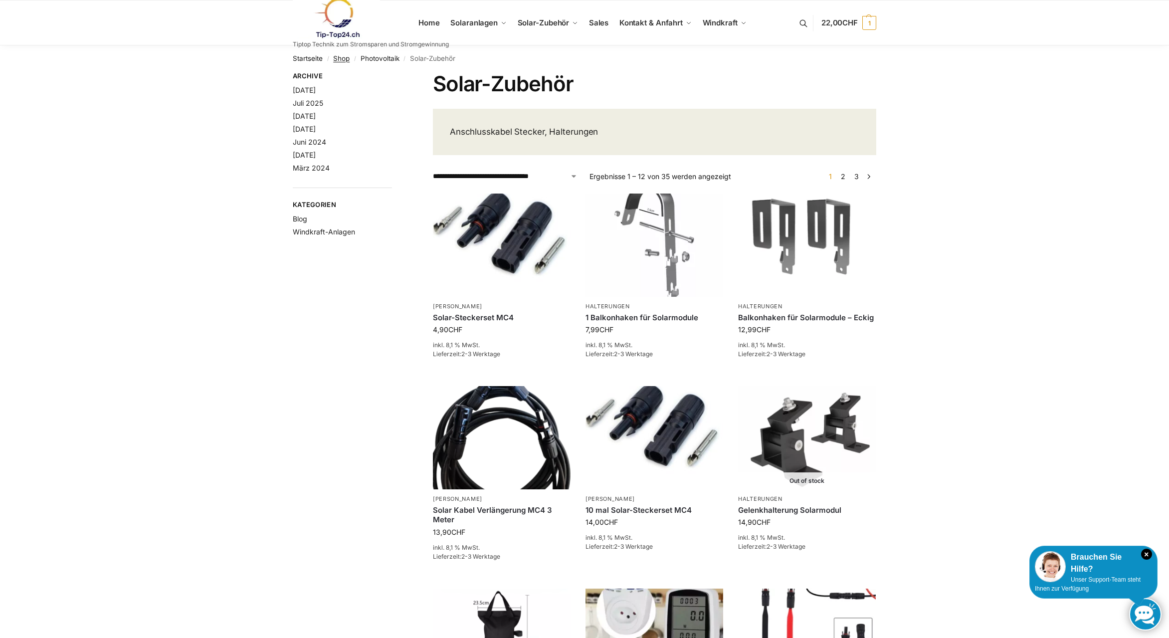
click at [338, 59] on link "Shop" at bounding box center [341, 58] width 16 height 8
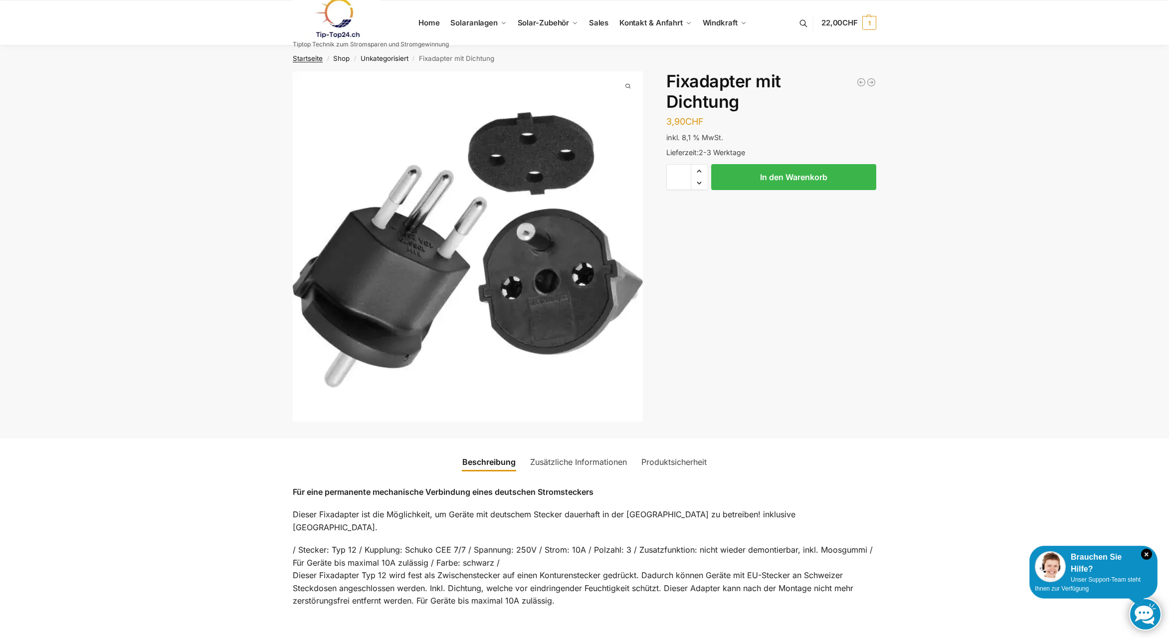
click at [312, 60] on link "Startseite" at bounding box center [308, 58] width 30 height 8
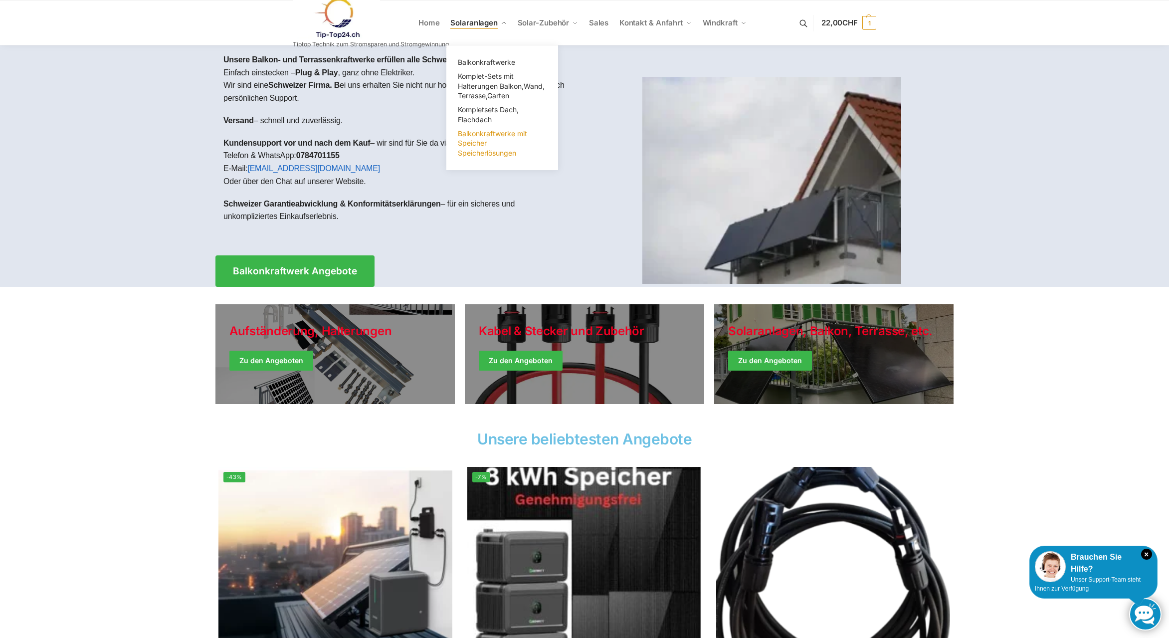
click at [477, 147] on span "Balkonkraftwerke mit Speicher Speicherlösungen" at bounding box center [492, 143] width 69 height 28
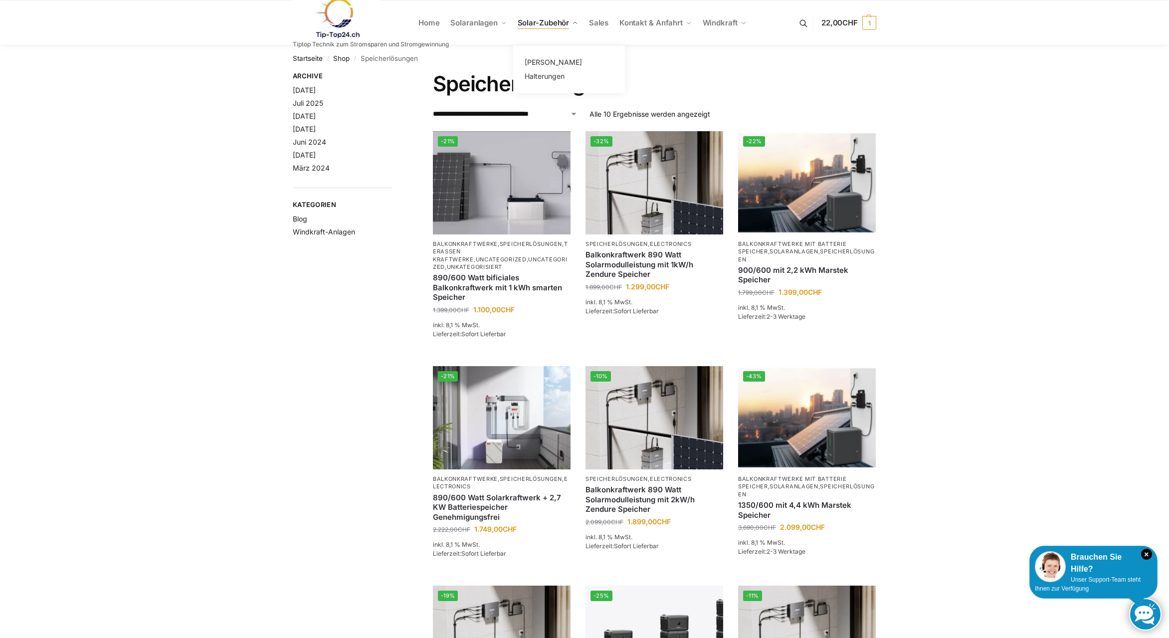
click at [539, 22] on span "Solar-Zubehör" at bounding box center [544, 22] width 52 height 9
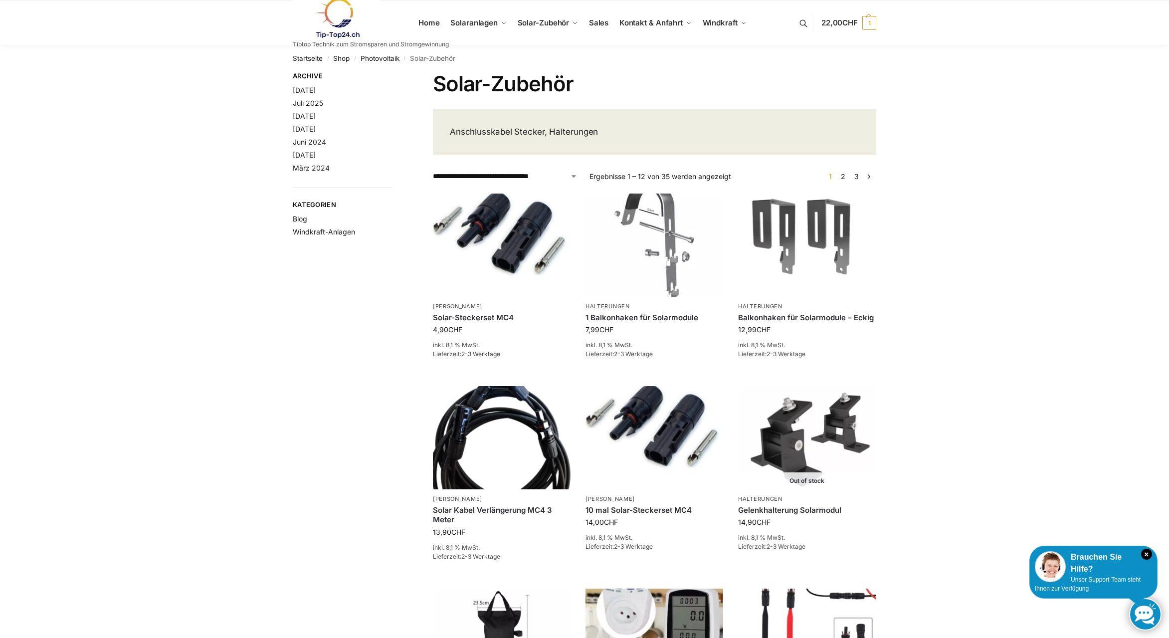
click at [844, 178] on link "2" at bounding box center [842, 176] width 9 height 8
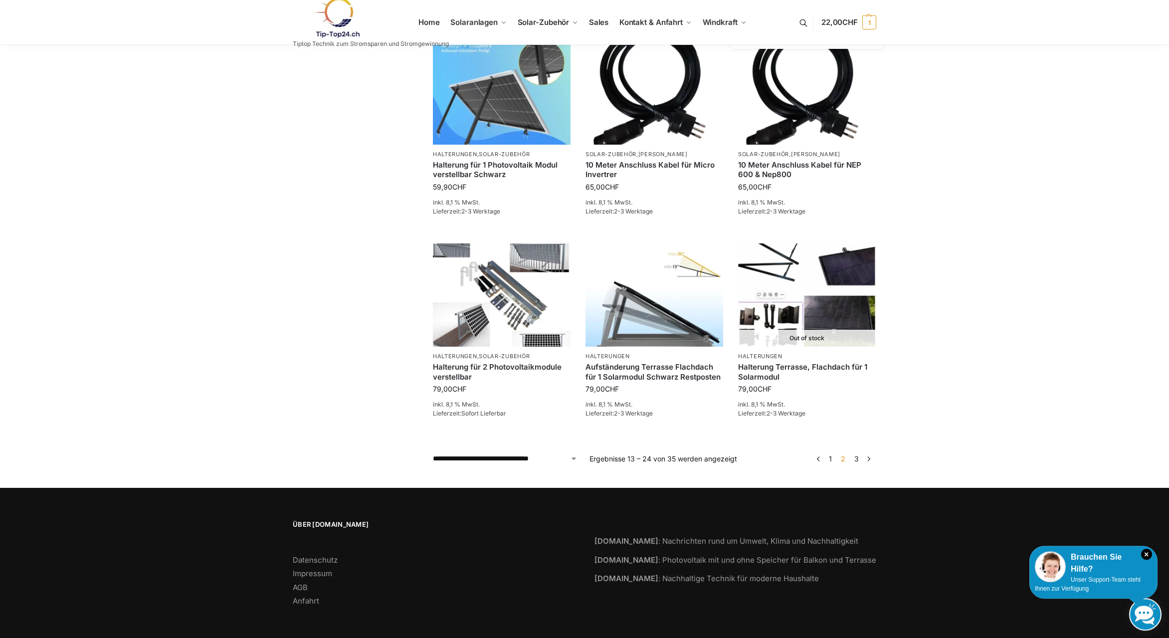
scroll to position [568, 0]
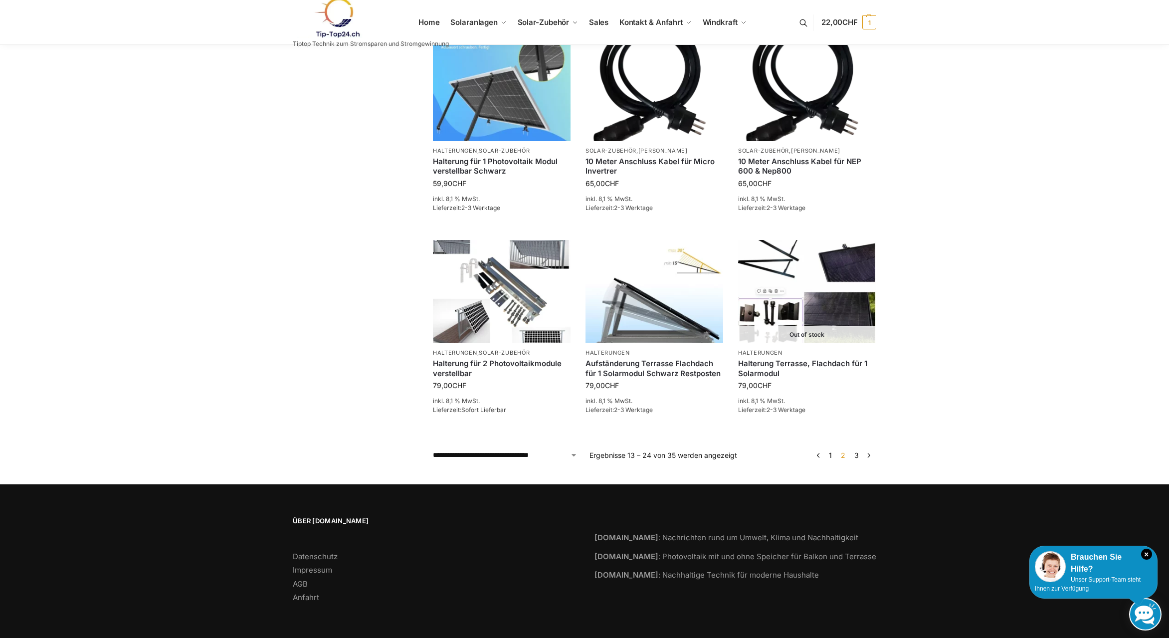
click at [867, 454] on link "→" at bounding box center [868, 455] width 7 height 10
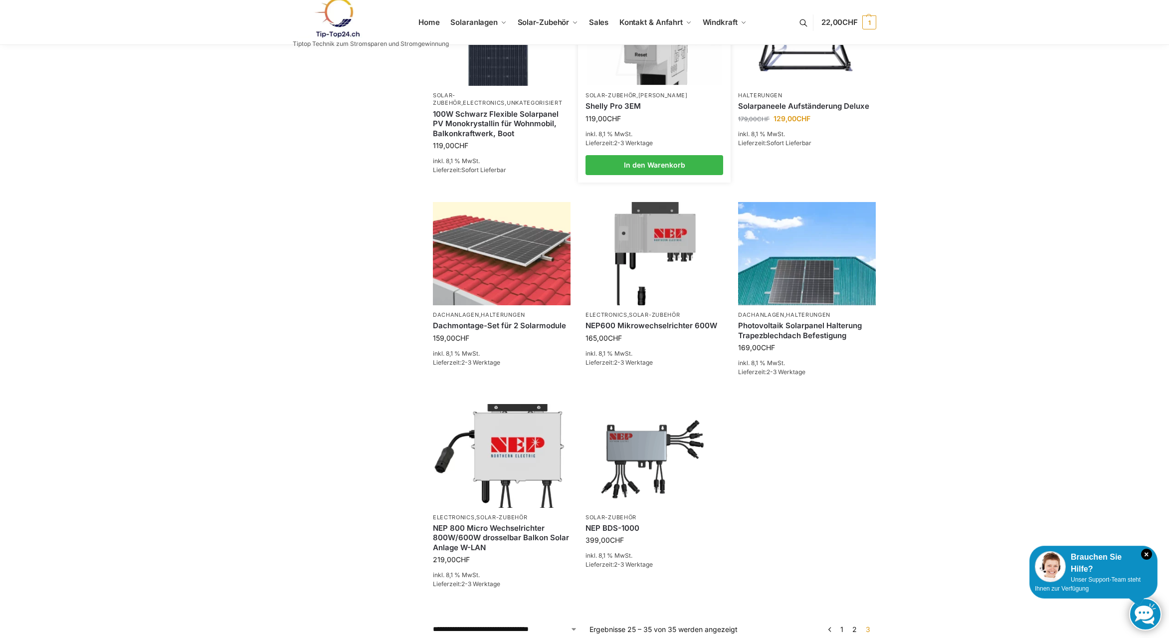
scroll to position [458, 0]
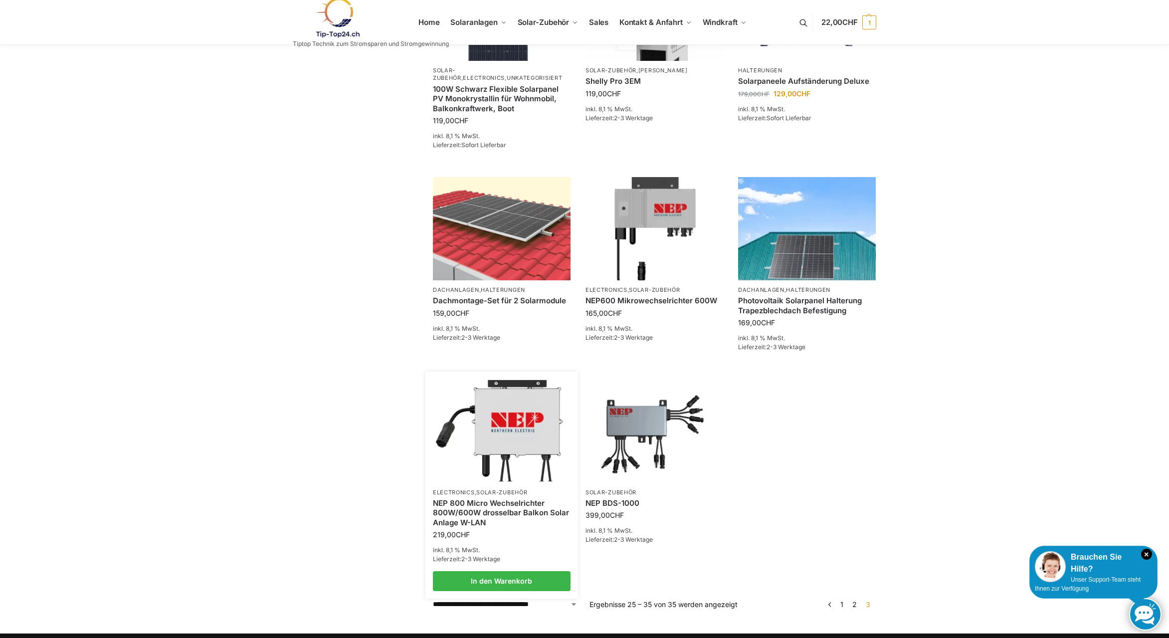
click at [522, 431] on img at bounding box center [501, 430] width 135 height 101
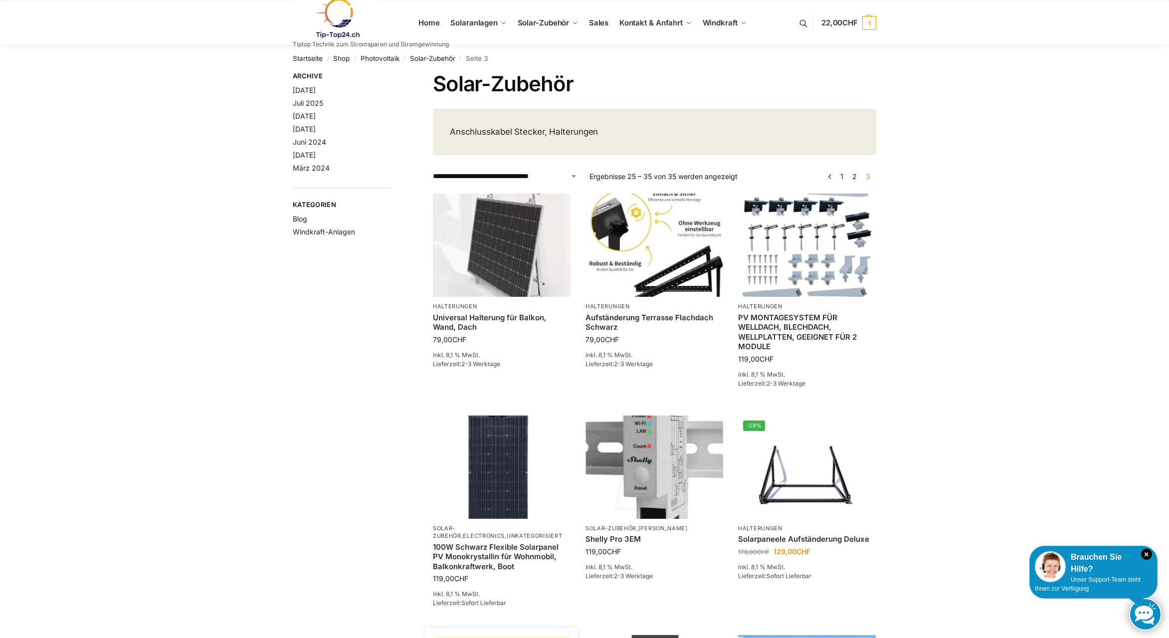
scroll to position [458, 0]
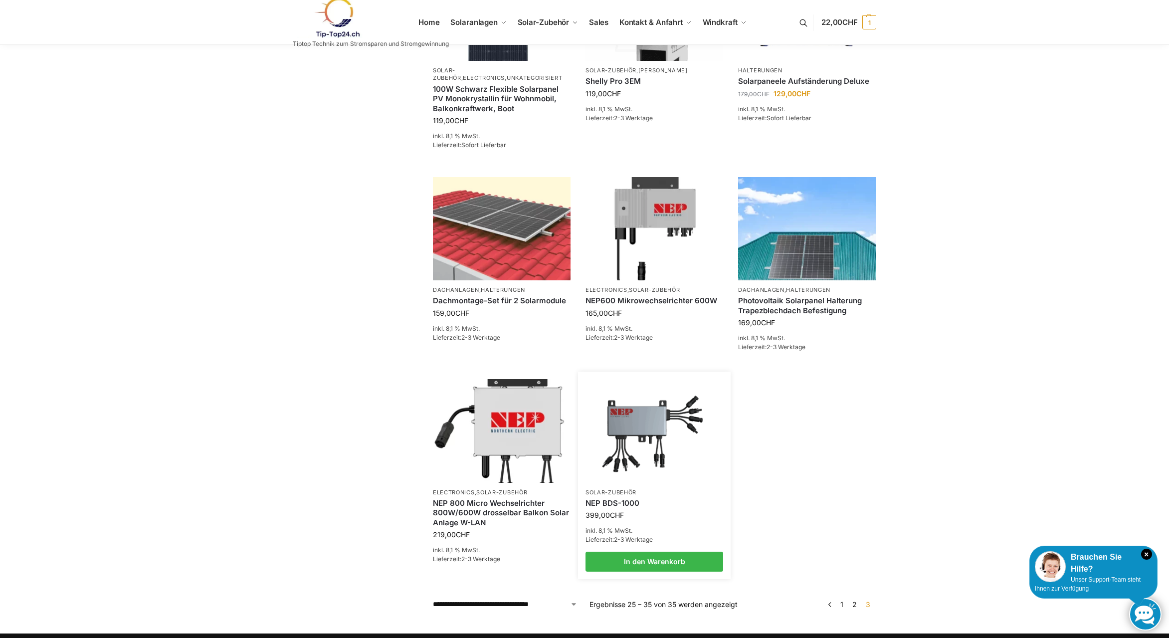
click at [642, 419] on img at bounding box center [653, 430] width 135 height 101
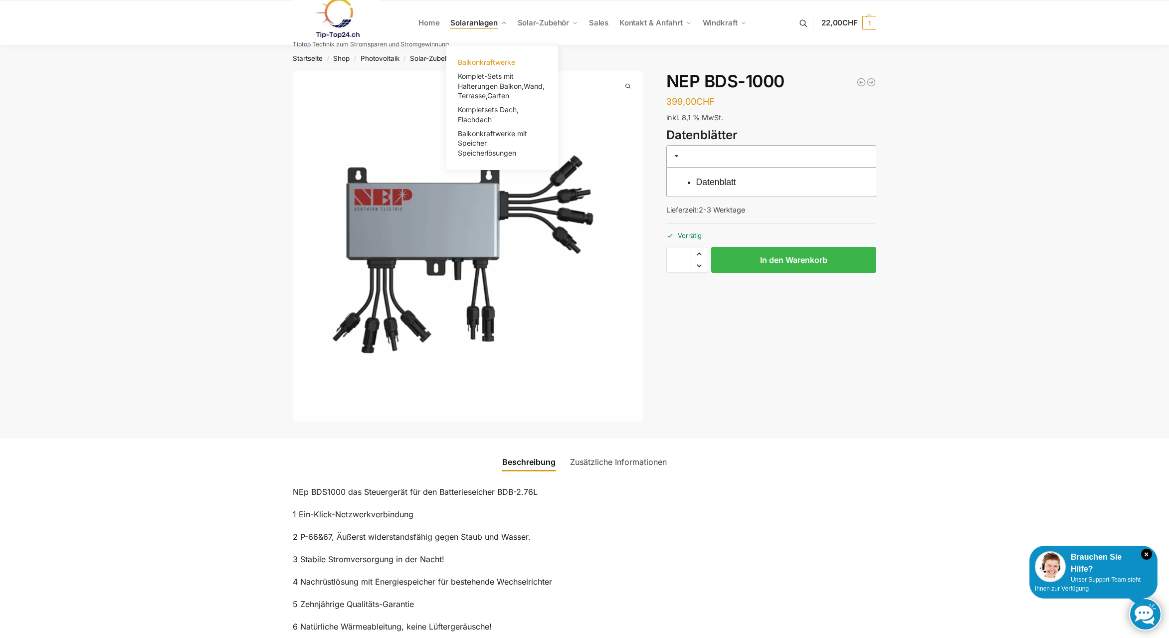
click at [491, 61] on span "Balkonkraftwerke" at bounding box center [486, 62] width 57 height 8
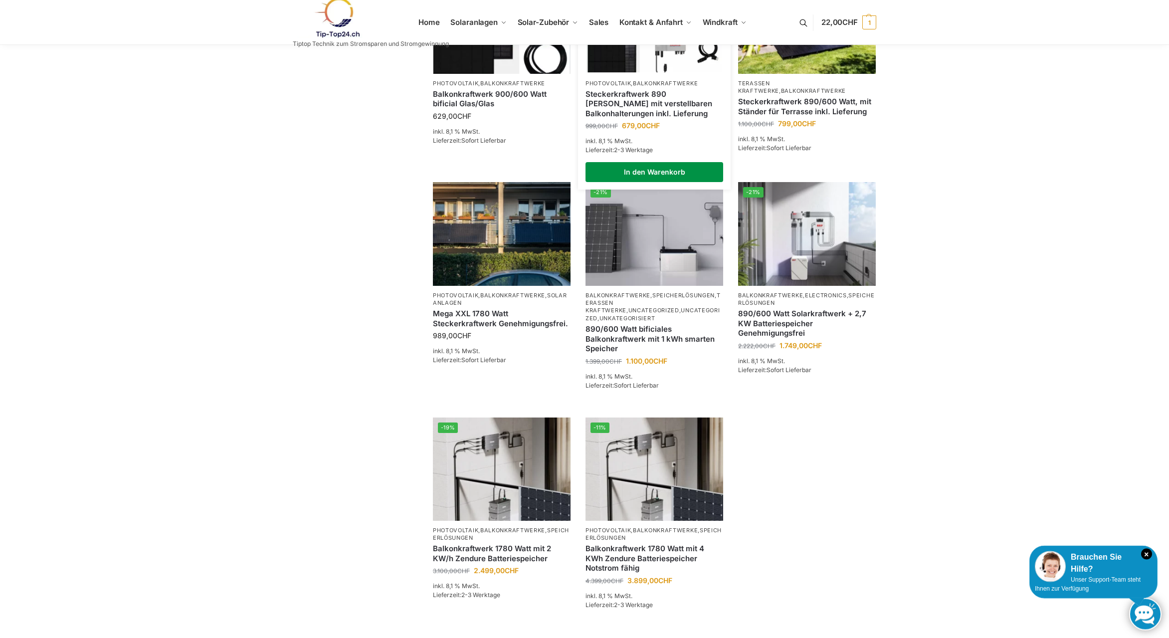
scroll to position [509, 0]
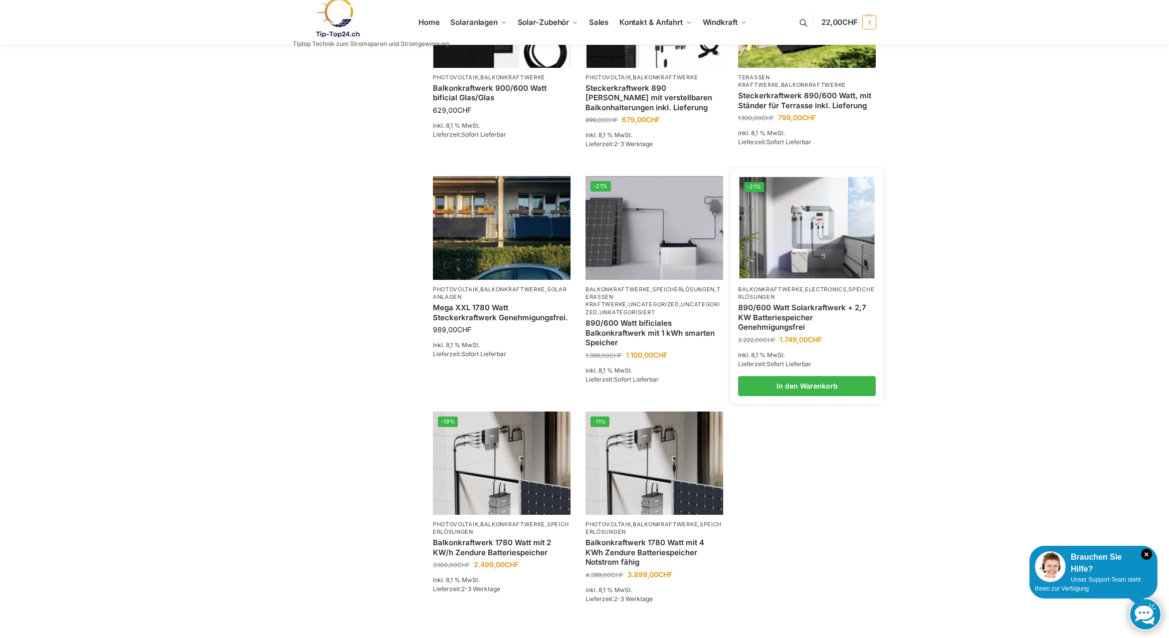
click at [776, 322] on link "890/600 Watt Solarkraftwerk + 2,7 KW Batteriespeicher Genehmigungsfrei" at bounding box center [807, 317] width 138 height 29
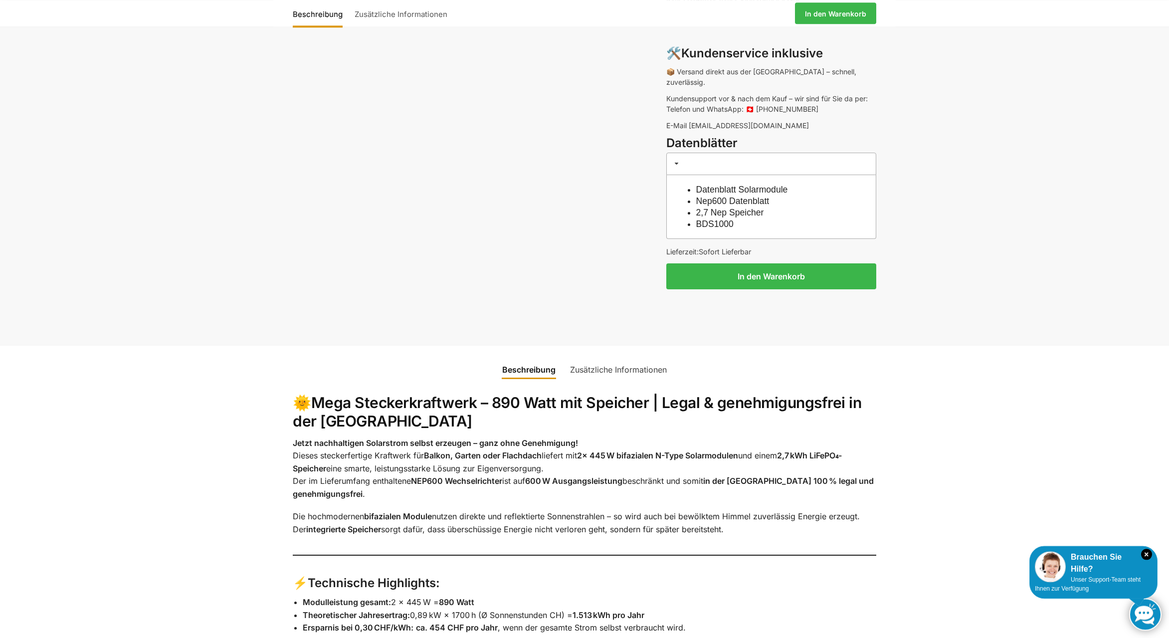
scroll to position [865, 0]
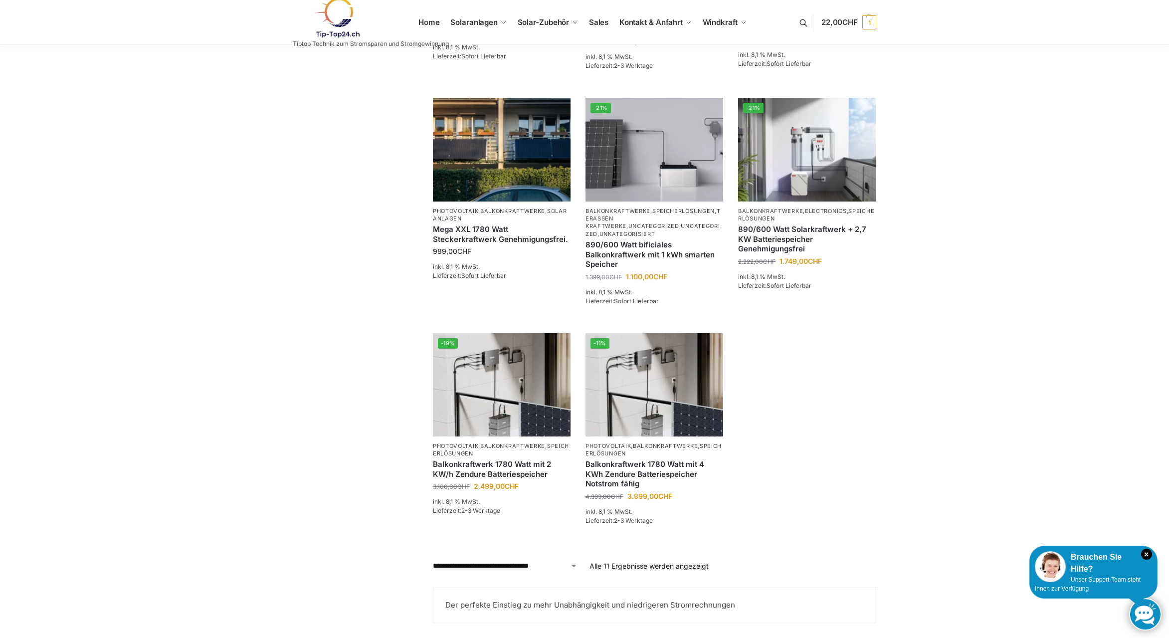
scroll to position [712, 0]
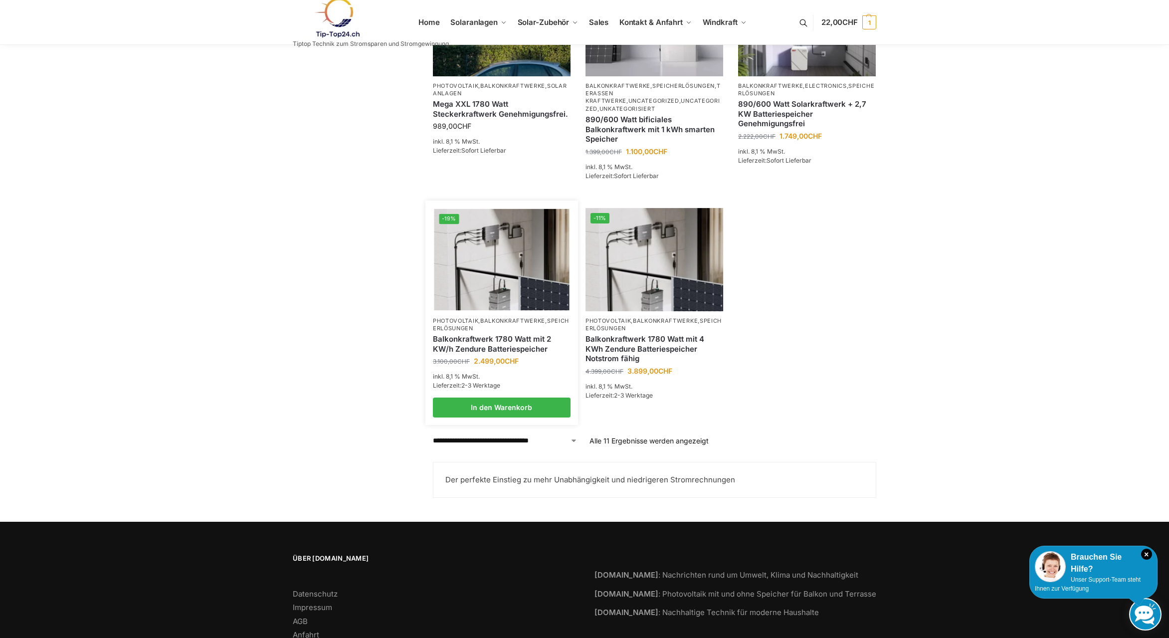
click at [468, 345] on link "Balkonkraftwerk 1780 Watt mit 2 KW/h Zendure Batteriespeicher" at bounding box center [502, 343] width 138 height 19
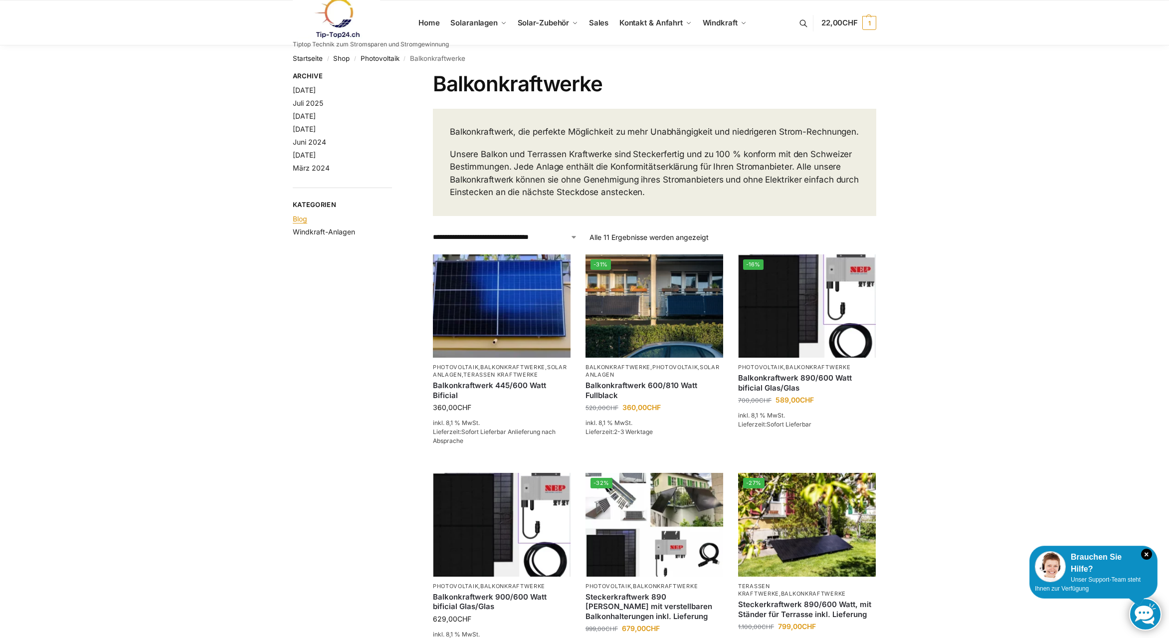
click at [298, 221] on link "Blog" at bounding box center [300, 218] width 14 height 8
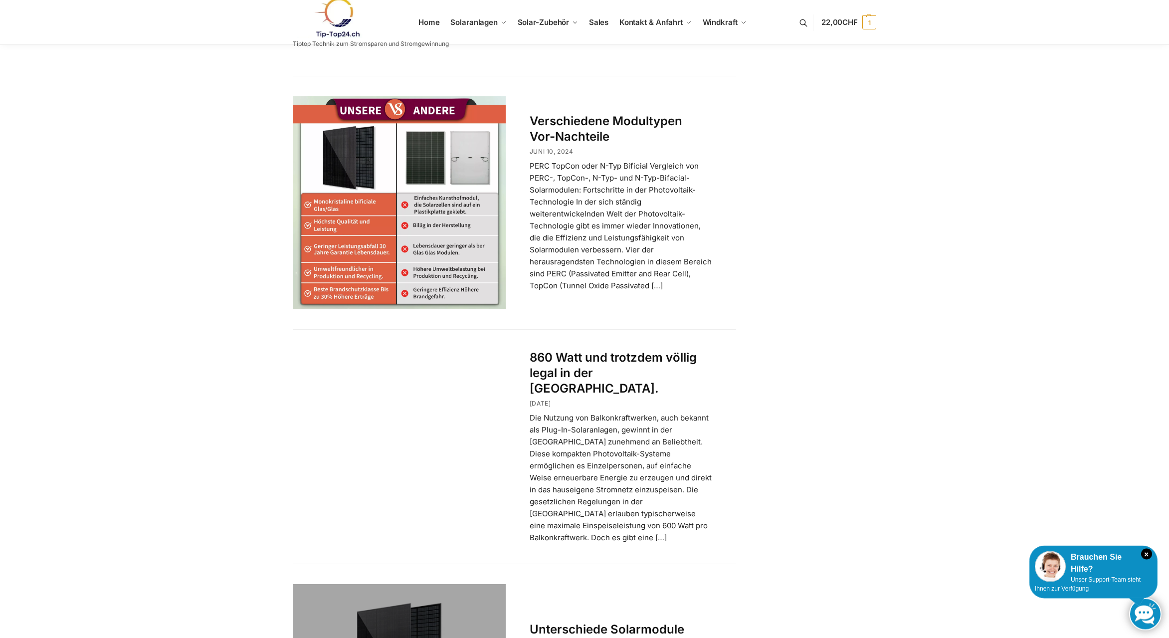
scroll to position [1229, 0]
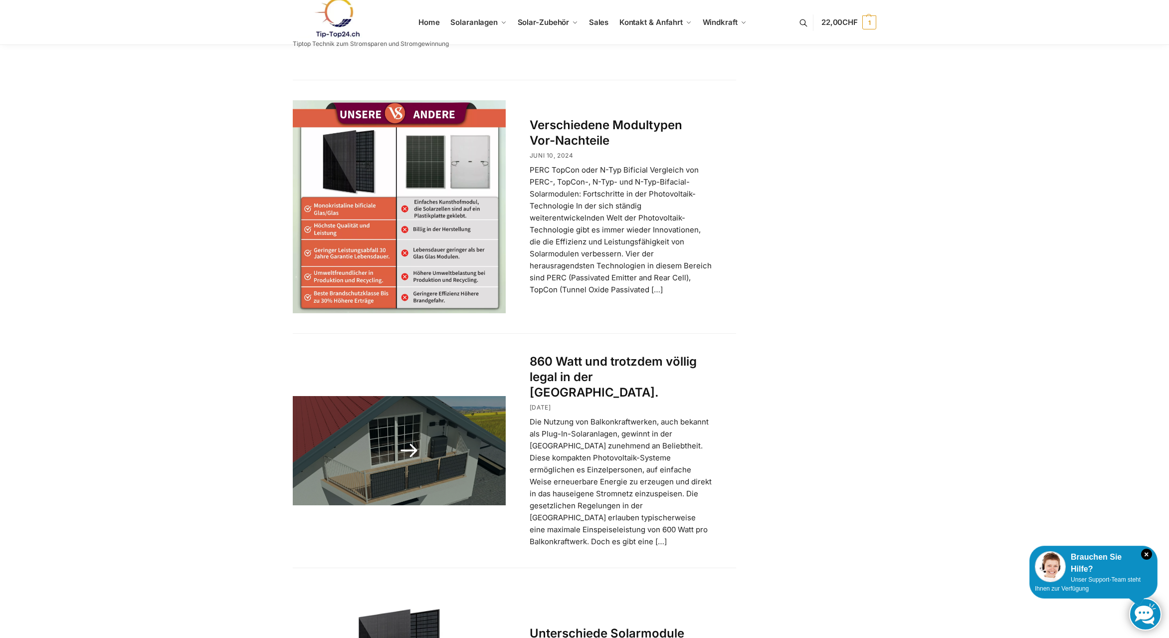
click at [596, 354] on link "860 Watt und trotzdem völlig legal in der [GEOGRAPHIC_DATA]." at bounding box center [612, 376] width 167 height 45
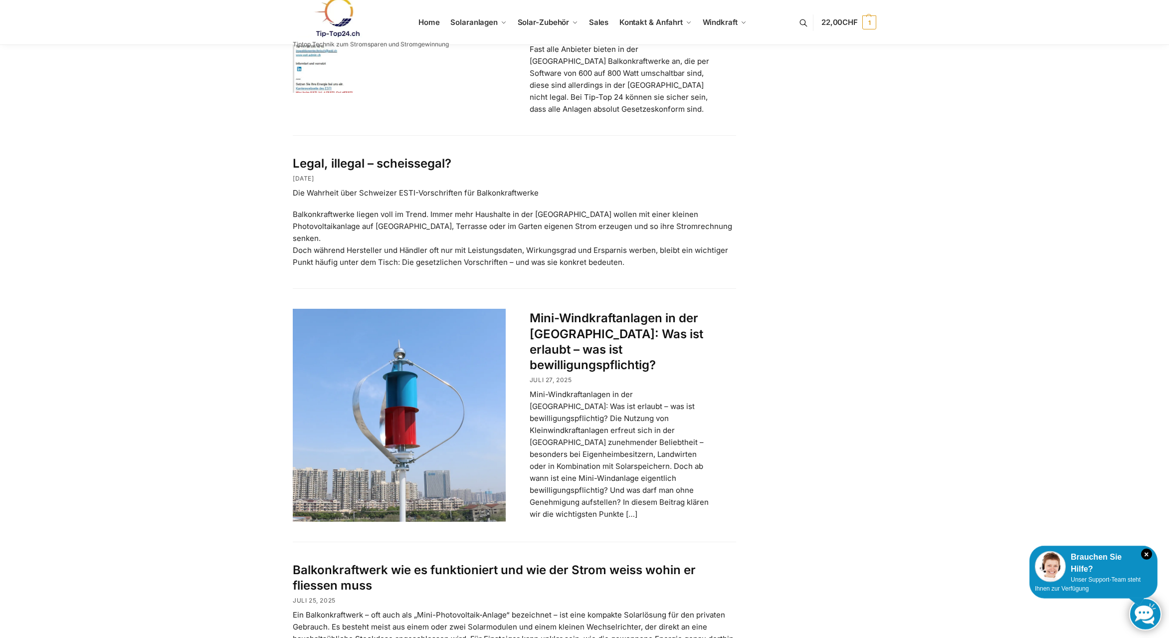
scroll to position [153, 0]
